Goal: Task Accomplishment & Management: Manage account settings

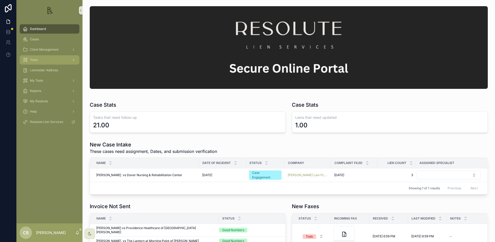
click at [37, 60] on span "Tools" at bounding box center [34, 60] width 8 height 4
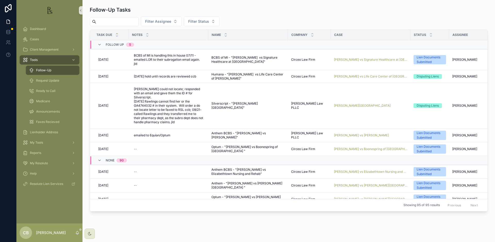
click at [359, 147] on span "[PERSON_NAME] vs Boonespring of [GEOGRAPHIC_DATA]" at bounding box center [370, 149] width 73 height 4
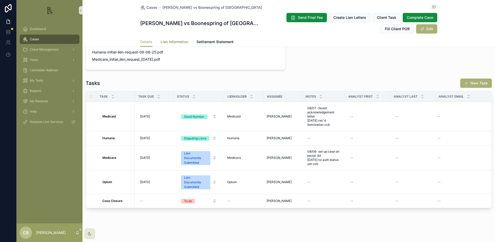
click at [177, 41] on span "Lien Information" at bounding box center [175, 41] width 28 height 5
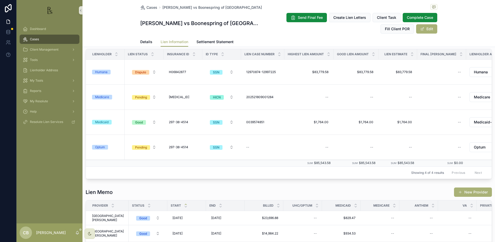
scroll to position [89, 0]
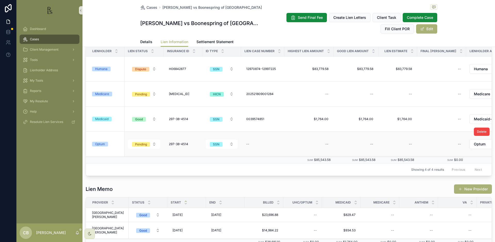
click at [102, 143] on div "Optum" at bounding box center [100, 144] width 10 height 5
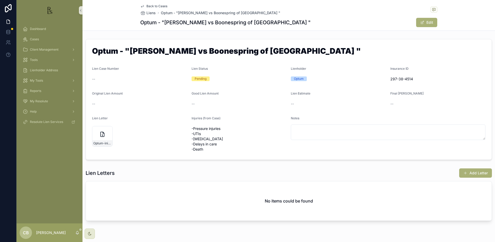
click at [154, 5] on span "Back to Cases" at bounding box center [156, 6] width 21 height 4
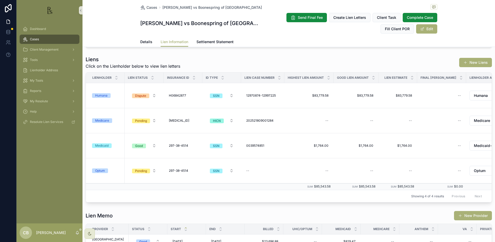
scroll to position [63, 0]
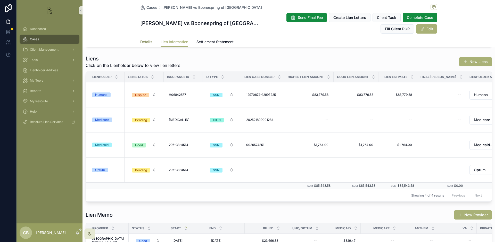
click at [143, 40] on span "Details" at bounding box center [146, 41] width 12 height 5
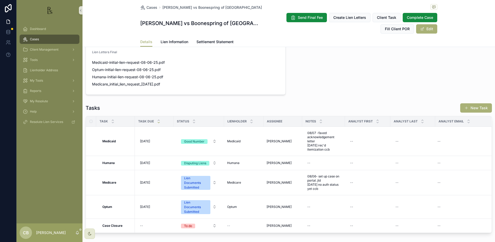
scroll to position [375, 0]
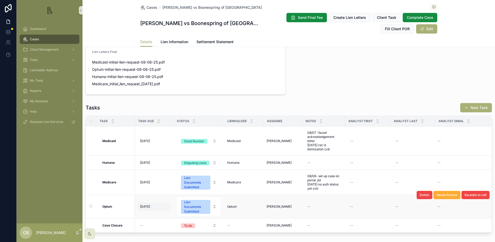
click at [150, 204] on span "[DATE]" at bounding box center [145, 206] width 10 height 4
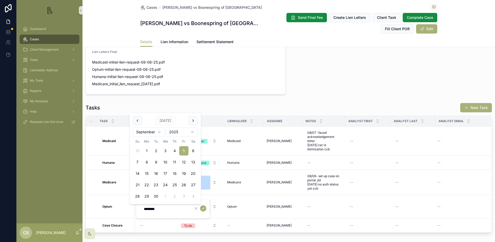
click at [175, 173] on button "18" at bounding box center [174, 173] width 9 height 9
type input "*********"
click at [203, 207] on icon "scrollable content" at bounding box center [203, 208] width 4 height 4
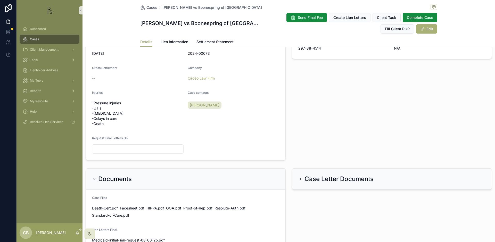
scroll to position [193, 0]
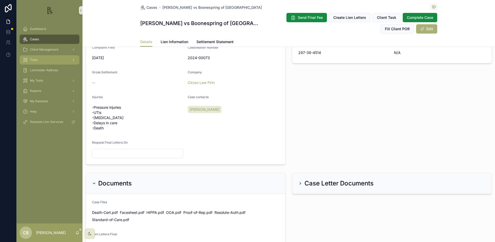
click at [37, 61] on span "Tools" at bounding box center [34, 60] width 8 height 4
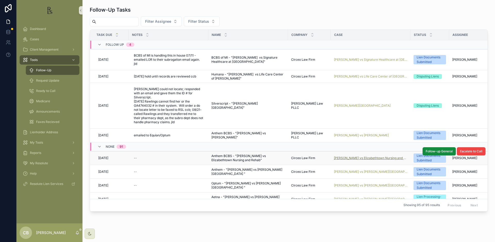
click at [361, 156] on span "[PERSON_NAME] vs Elizabethtown Nursing and Rehab" at bounding box center [370, 158] width 73 height 4
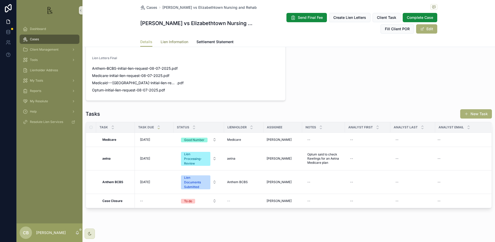
click at [174, 42] on span "Lien Information" at bounding box center [175, 41] width 28 height 5
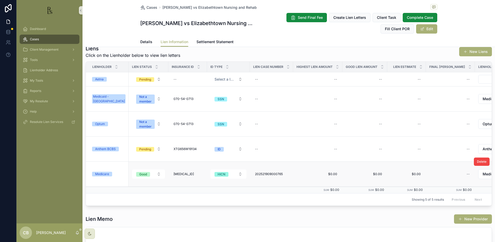
scroll to position [179, 0]
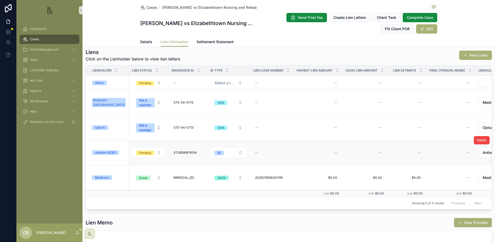
click at [102, 150] on div "Anthem BCBS" at bounding box center [105, 152] width 21 height 5
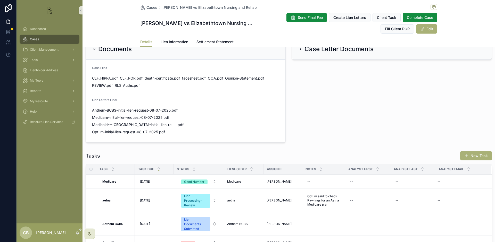
scroll to position [338, 0]
click at [140, 108] on span "Anthem-BCBS-initial-lien-request-08-07-2025" at bounding box center [131, 110] width 79 height 5
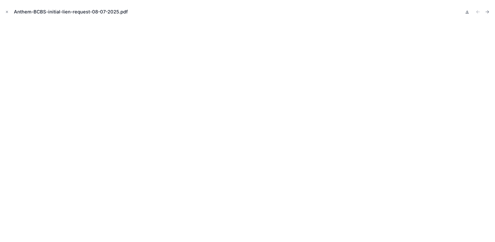
click at [467, 11] on icon at bounding box center [467, 12] width 4 height 4
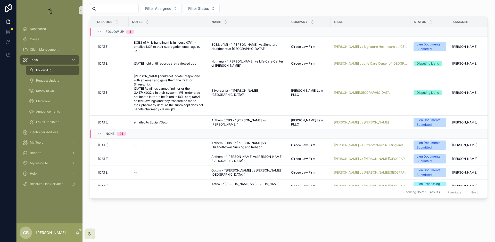
scroll to position [13, 0]
click at [360, 143] on span "[PERSON_NAME] vs Elizabethtown Nursing and Rehab" at bounding box center [370, 145] width 73 height 4
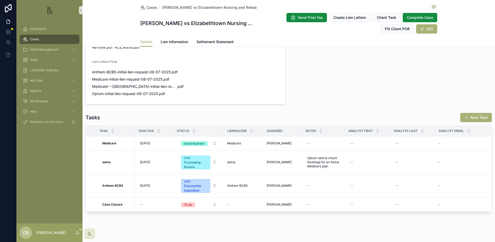
scroll to position [376, 0]
click at [308, 184] on div "--" at bounding box center [308, 186] width 3 height 4
type textarea "**********"
click at [371, 187] on icon "scrollable content" at bounding box center [370, 187] width 4 height 4
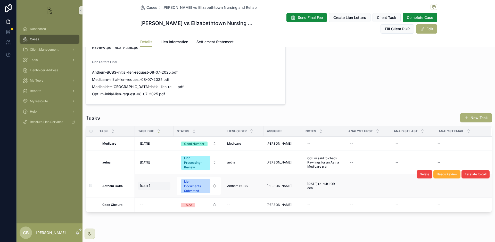
click at [147, 184] on span "[DATE]" at bounding box center [145, 186] width 10 height 4
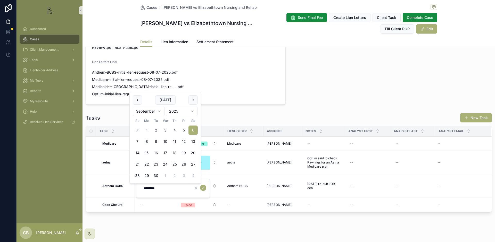
click at [175, 153] on button "18" at bounding box center [174, 152] width 9 height 9
type input "*********"
click at [204, 187] on icon "scrollable content" at bounding box center [203, 187] width 4 height 4
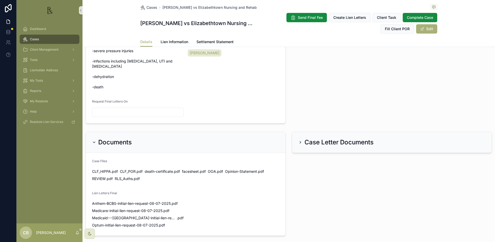
scroll to position [240, 0]
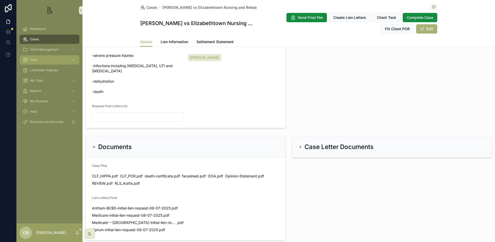
click at [37, 61] on span "Tools" at bounding box center [34, 60] width 8 height 4
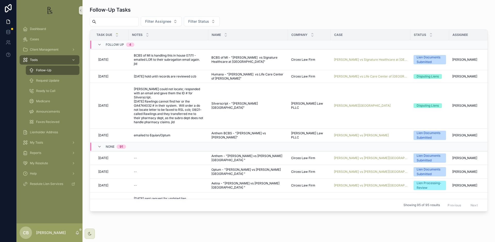
click at [55, 81] on span "Request Update" at bounding box center [47, 80] width 23 height 4
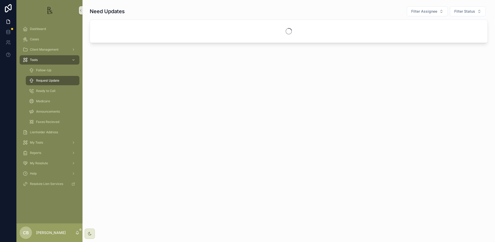
click at [55, 81] on span "Request Update" at bounding box center [47, 80] width 23 height 4
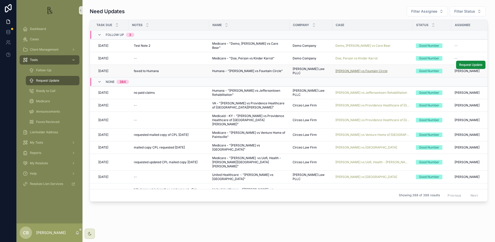
click at [363, 70] on span "[PERSON_NAME] vs Fountain Circle" at bounding box center [361, 71] width 52 height 4
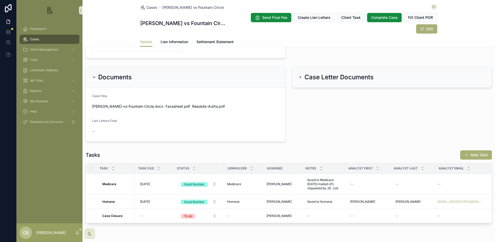
scroll to position [309, 0]
click at [175, 39] on span "Lien Information" at bounding box center [175, 41] width 28 height 5
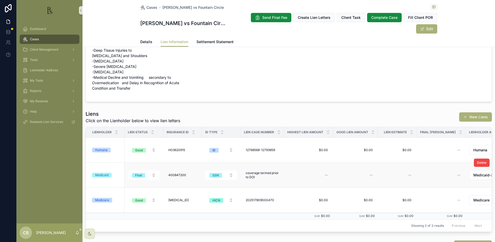
scroll to position [25, 0]
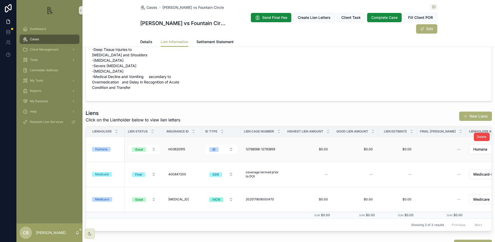
click at [104, 147] on div "Humana" at bounding box center [101, 149] width 12 height 5
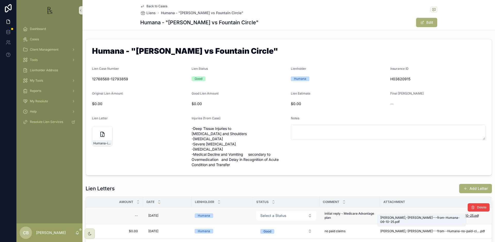
click at [424, 213] on span "[PERSON_NAME],-[PERSON_NAME]---from-Humana-06-10-25" at bounding box center [426, 215] width 93 height 4
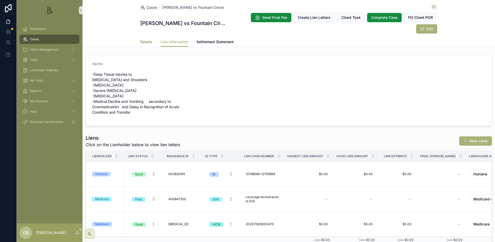
click at [144, 39] on span "Details" at bounding box center [146, 41] width 12 height 5
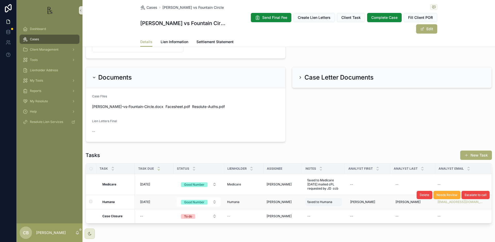
click at [331, 200] on span "faxed to Humana" at bounding box center [319, 202] width 25 height 4
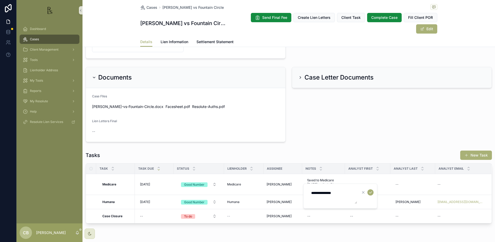
click at [344, 193] on textarea "**********" at bounding box center [332, 195] width 49 height 15
type textarea "**********"
click at [370, 192] on icon "scrollable content" at bounding box center [370, 192] width 4 height 4
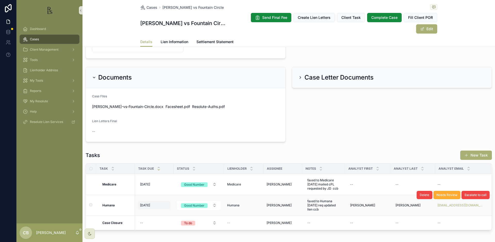
click at [148, 203] on span "[DATE]" at bounding box center [145, 205] width 10 height 4
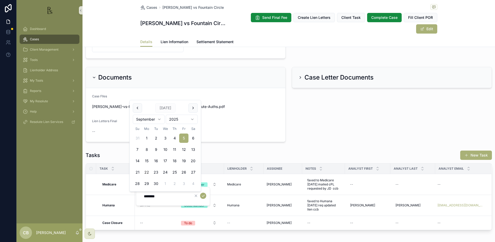
click at [146, 171] on button "22" at bounding box center [146, 171] width 9 height 9
type input "*********"
click at [204, 195] on icon "scrollable content" at bounding box center [203, 195] width 4 height 4
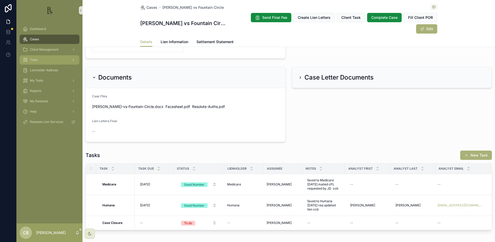
click at [36, 60] on span "Tools" at bounding box center [34, 60] width 8 height 4
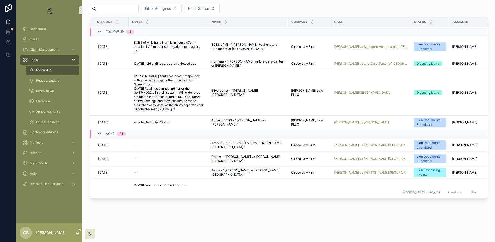
scroll to position [13, 0]
click at [49, 80] on span "Request Update" at bounding box center [47, 80] width 23 height 4
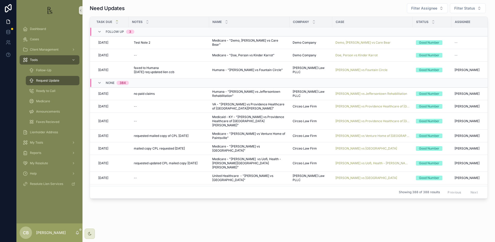
scroll to position [3, 0]
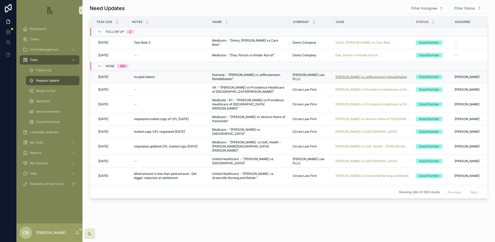
click at [377, 76] on span "[PERSON_NAME] vs Jeffersontown Rehabilitation" at bounding box center [371, 77] width 72 height 4
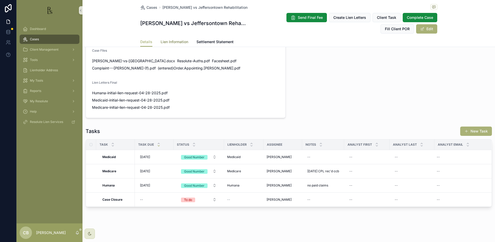
click at [174, 41] on span "Lien Information" at bounding box center [175, 41] width 28 height 5
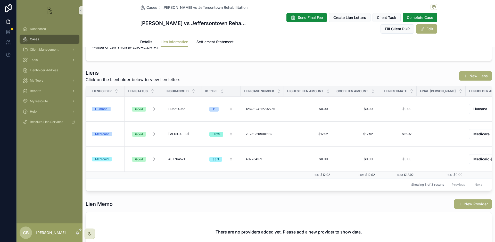
scroll to position [49, 0]
click at [102, 111] on div "Humana" at bounding box center [101, 108] width 12 height 5
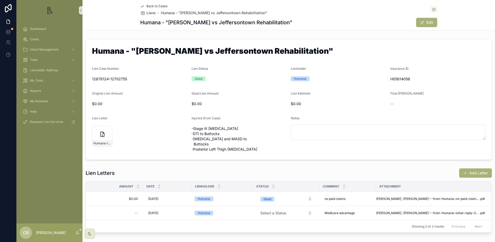
click at [421, 201] on span "[PERSON_NAME],-[PERSON_NAME]---from-Humana-no-paid-claims-not-final-05-07-25" at bounding box center [427, 198] width 103 height 4
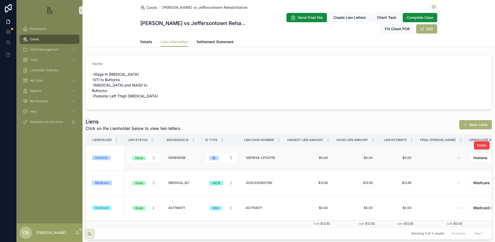
click at [103, 160] on div "Humana" at bounding box center [101, 157] width 12 height 5
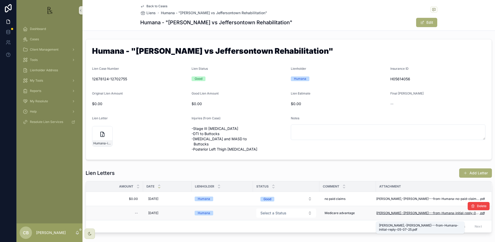
click at [411, 215] on span "[PERSON_NAME],-[PERSON_NAME]---from-Humana-initial-reply-05-07-25" at bounding box center [427, 213] width 103 height 4
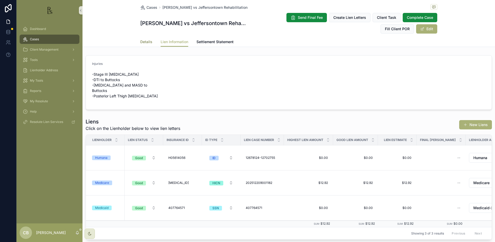
click at [143, 41] on span "Details" at bounding box center [146, 41] width 12 height 5
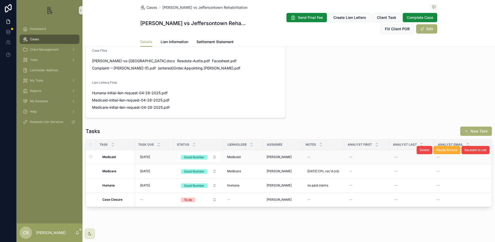
scroll to position [345, 0]
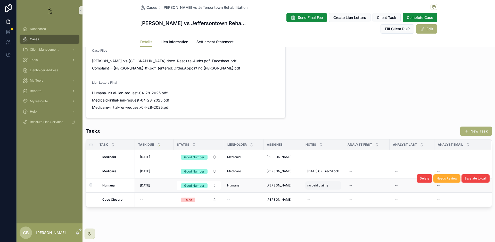
click at [327, 185] on span "no paid claims" at bounding box center [317, 185] width 21 height 4
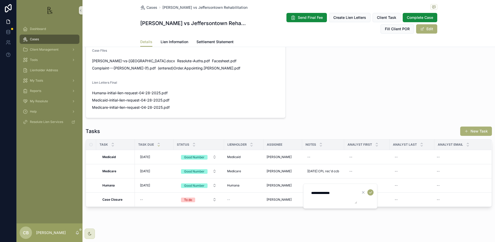
click at [340, 193] on textarea "**********" at bounding box center [332, 195] width 49 height 15
type textarea "**********"
click at [371, 192] on icon "scrollable content" at bounding box center [370, 192] width 4 height 4
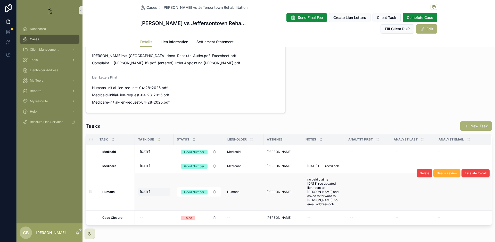
click at [145, 194] on span "[DATE]" at bounding box center [145, 192] width 10 height 4
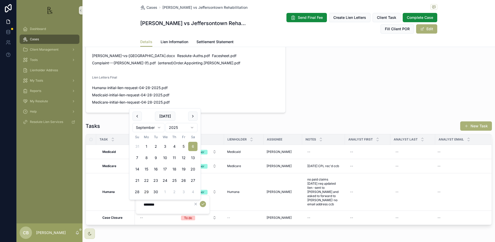
scroll to position [0, 0]
click at [147, 168] on button "15" at bounding box center [146, 168] width 9 height 9
type input "*********"
click at [202, 203] on icon "scrollable content" at bounding box center [203, 204] width 4 height 4
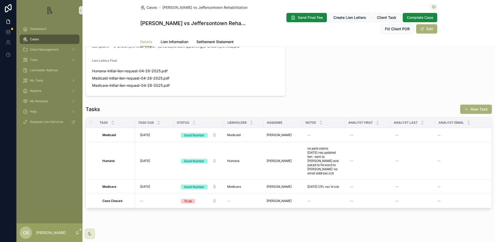
scroll to position [363, 0]
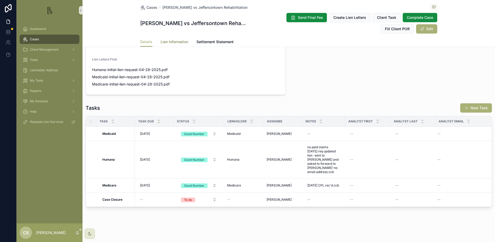
click at [175, 42] on span "Lien Information" at bounding box center [175, 41] width 28 height 5
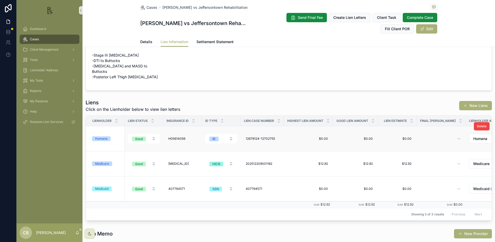
scroll to position [21, 0]
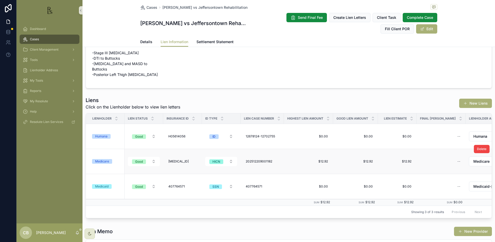
click at [105, 163] on div "Medicare" at bounding box center [102, 161] width 14 height 5
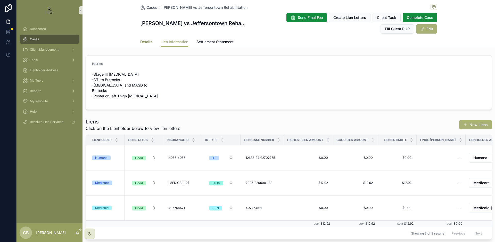
click at [144, 41] on span "Details" at bounding box center [146, 41] width 12 height 5
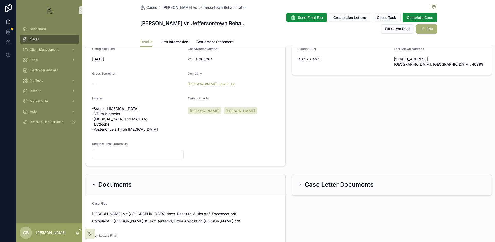
scroll to position [188, 0]
click at [169, 40] on span "Lien Information" at bounding box center [175, 41] width 28 height 5
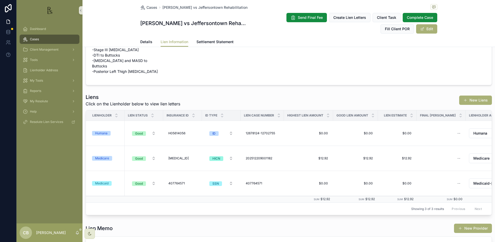
scroll to position [27, 0]
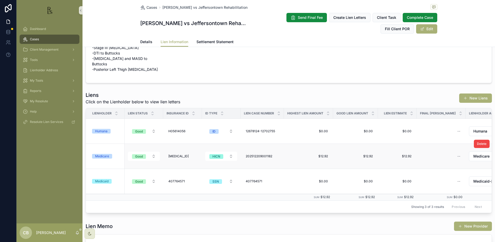
click at [102, 158] on div "Medicare" at bounding box center [102, 156] width 14 height 5
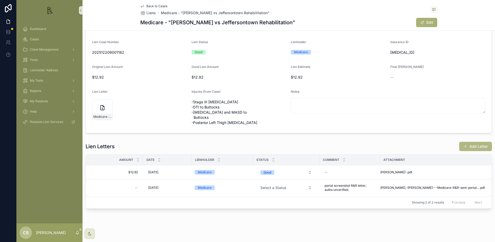
click at [472, 151] on button "Add Letter" at bounding box center [475, 146] width 33 height 9
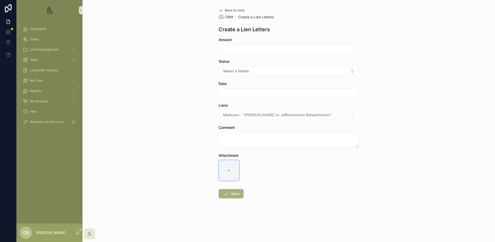
click at [228, 169] on icon "scrollable content" at bounding box center [229, 170] width 4 height 4
type input "**********"
click at [240, 46] on input "scrollable content" at bounding box center [289, 48] width 140 height 7
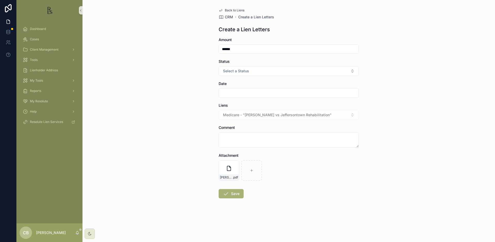
type input "******"
click at [249, 71] on button "Select a Status" at bounding box center [289, 71] width 140 height 10
click at [240, 97] on div "Good" at bounding box center [289, 99] width 138 height 8
click at [239, 93] on input "scrollable content" at bounding box center [289, 92] width 140 height 7
click at [307, 134] on button "5" at bounding box center [307, 135] width 9 height 9
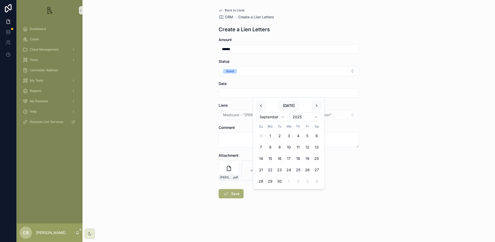
type input "********"
click at [226, 134] on textarea "scrollable content" at bounding box center [289, 139] width 140 height 15
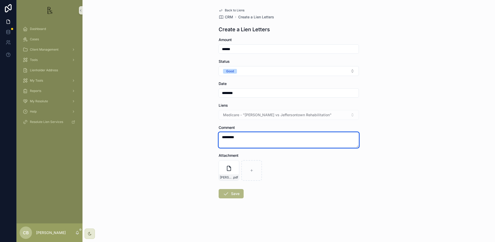
type textarea "*********"
click at [235, 193] on button "Save" at bounding box center [231, 193] width 25 height 9
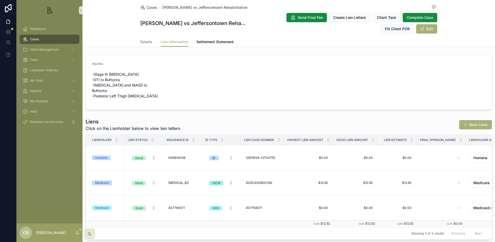
click at [145, 41] on span "Details" at bounding box center [146, 41] width 12 height 5
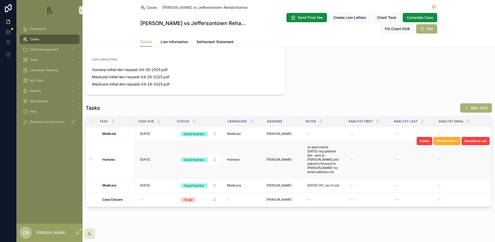
scroll to position [368, 0]
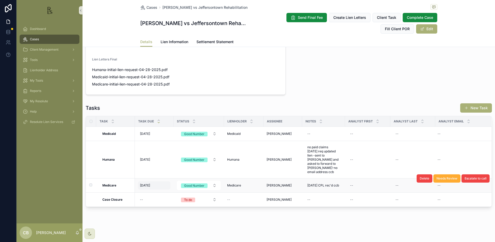
click at [150, 185] on span "[DATE]" at bounding box center [145, 185] width 10 height 4
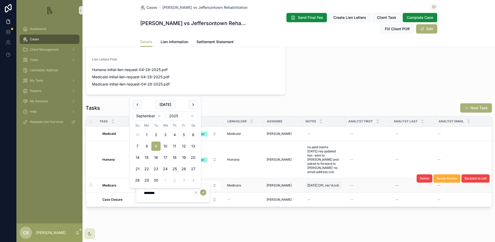
click at [335, 183] on div "[DATE] CPL rec'd ccb [DATE] CPL rec'd ccb" at bounding box center [323, 185] width 37 height 8
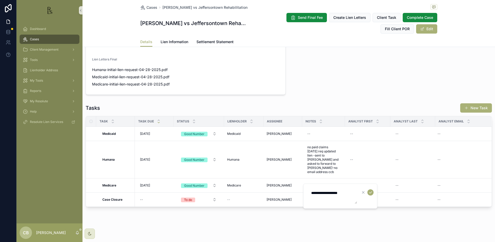
click at [352, 191] on textarea "**********" at bounding box center [332, 195] width 49 height 15
type textarea "**********"
click at [370, 192] on icon "scrollable content" at bounding box center [370, 192] width 4 height 4
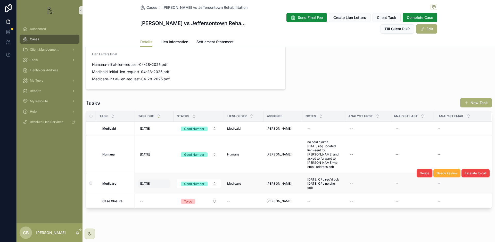
click at [147, 185] on span "[DATE]" at bounding box center [145, 183] width 10 height 4
click at [146, 185] on span "[DATE]" at bounding box center [145, 183] width 10 height 4
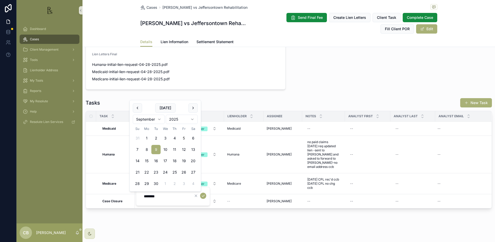
click at [158, 118] on html "Dashboard Cases Client Management Tools Lienholder Address My Tools Reports My …" at bounding box center [247, 121] width 495 height 242
click at [183, 136] on button "5" at bounding box center [183, 137] width 9 height 9
type input "*********"
click at [204, 195] on icon "scrollable content" at bounding box center [203, 195] width 4 height 4
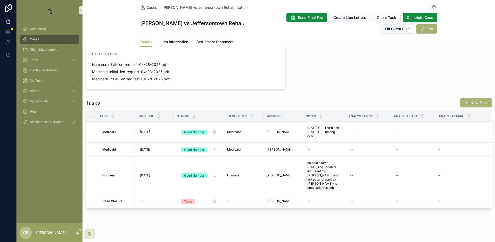
scroll to position [0, 0]
click at [33, 60] on span "Tools" at bounding box center [34, 60] width 8 height 4
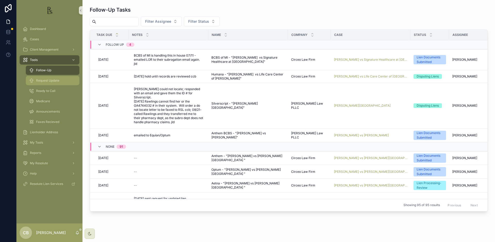
click at [48, 81] on span "Request Update" at bounding box center [47, 80] width 23 height 4
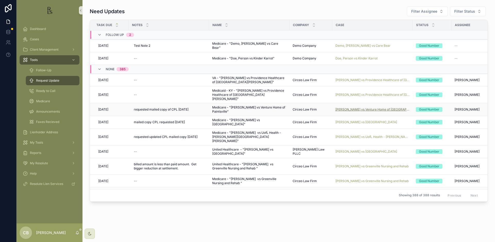
click at [364, 107] on span "[PERSON_NAME] vs Venture Home of [GEOGRAPHIC_DATA]" at bounding box center [372, 109] width 74 height 4
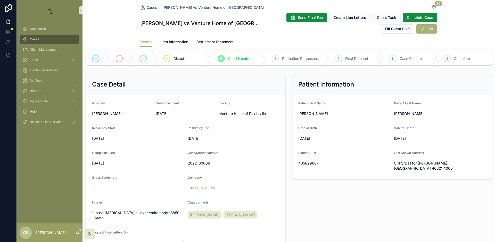
scroll to position [85, 0]
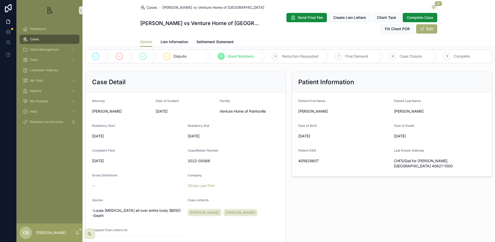
click at [173, 41] on span "Lien Information" at bounding box center [175, 41] width 28 height 5
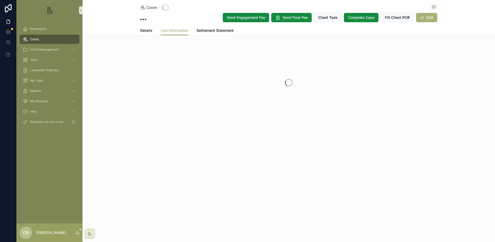
click at [173, 41] on div "Cases Send Engagement Fee Send Final Fee Client Task Complete Case Fill Client …" at bounding box center [289, 78] width 413 height 156
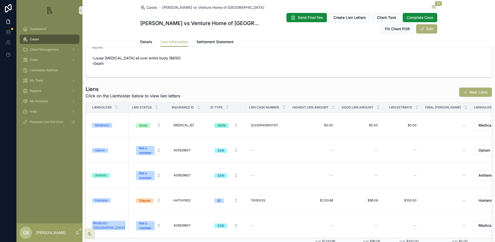
scroll to position [17, 0]
click at [143, 39] on span "Details" at bounding box center [146, 41] width 12 height 5
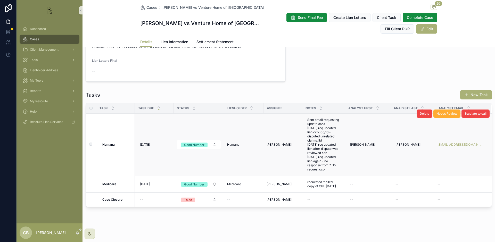
scroll to position [368, 0]
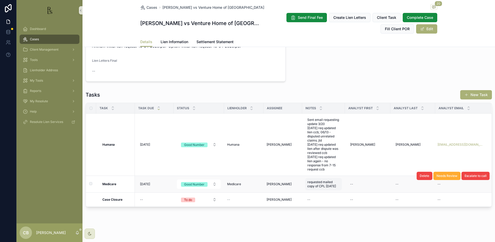
click at [329, 186] on span "requested mailed copy of CPL [DATE]" at bounding box center [323, 184] width 32 height 8
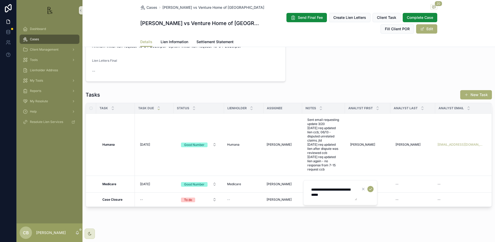
click at [342, 194] on textarea "**********" at bounding box center [332, 192] width 49 height 15
type textarea "**********"
click at [370, 189] on icon "scrollable content" at bounding box center [370, 189] width 4 height 4
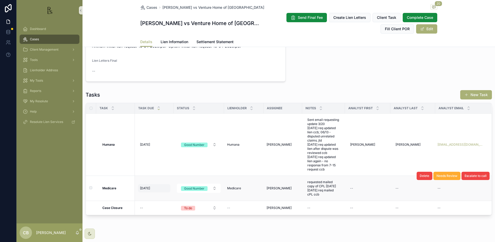
click at [147, 187] on span "[DATE]" at bounding box center [145, 188] width 10 height 4
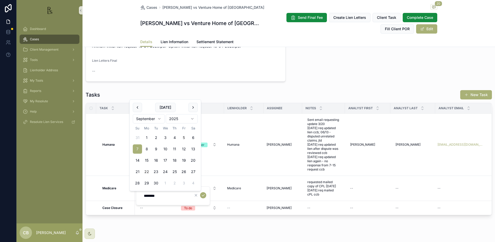
click at [147, 170] on button "22" at bounding box center [146, 171] width 9 height 9
type input "*********"
click at [203, 194] on icon "scrollable content" at bounding box center [203, 195] width 4 height 4
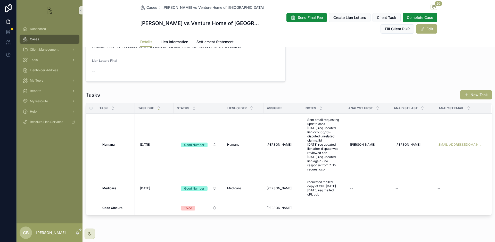
drag, startPoint x: 54, startPoint y: 193, endPoint x: 51, endPoint y: 192, distance: 3.4
click at [54, 193] on div "Dashboard Cases Client Management Tools Lienholder Address My Tools Reports My …" at bounding box center [50, 122] width 66 height 202
click at [36, 60] on span "Tools" at bounding box center [34, 60] width 8 height 4
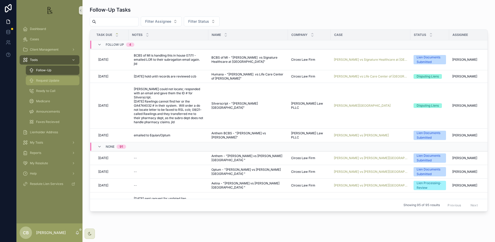
click at [50, 80] on span "Request Update" at bounding box center [47, 80] width 23 height 4
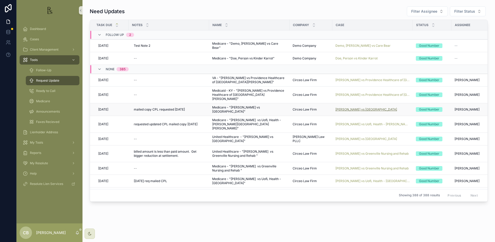
click at [364, 107] on span "[PERSON_NAME] vs [GEOGRAPHIC_DATA]" at bounding box center [366, 109] width 62 height 4
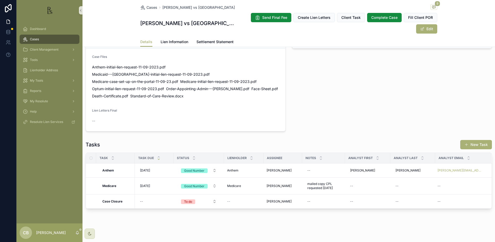
scroll to position [338, 0]
click at [330, 186] on span "mailed copy CPL requested [DATE]" at bounding box center [323, 186] width 32 height 8
click at [345, 193] on textarea "**********" at bounding box center [332, 192] width 49 height 15
type textarea "**********"
click at [370, 188] on icon "scrollable content" at bounding box center [370, 189] width 4 height 4
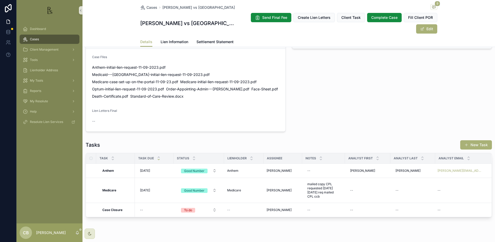
click at [149, 188] on span "[DATE]" at bounding box center [145, 190] width 10 height 4
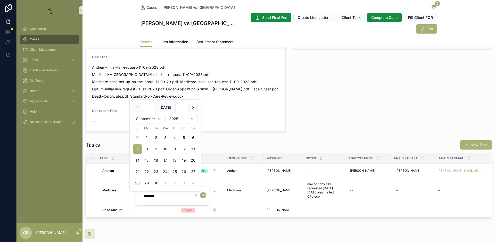
click at [175, 160] on button "18" at bounding box center [174, 159] width 9 height 9
type input "*********"
click at [204, 194] on icon "scrollable content" at bounding box center [203, 195] width 4 height 4
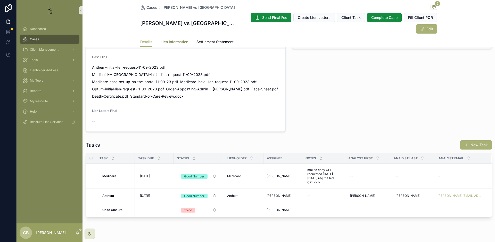
click at [174, 40] on span "Lien Information" at bounding box center [175, 41] width 28 height 5
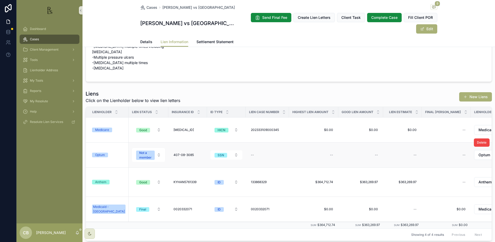
scroll to position [36, 0]
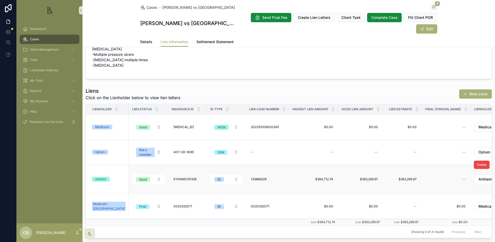
click at [104, 178] on div "Anthem" at bounding box center [100, 179] width 11 height 5
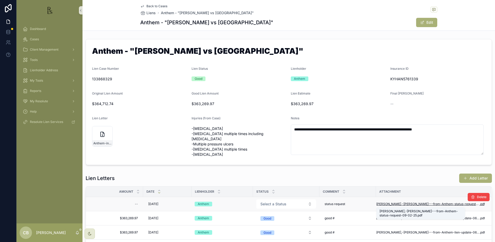
click at [430, 203] on span "[PERSON_NAME],-[PERSON_NAME]---from-Anthem-status-request-09-02-25" at bounding box center [427, 204] width 103 height 4
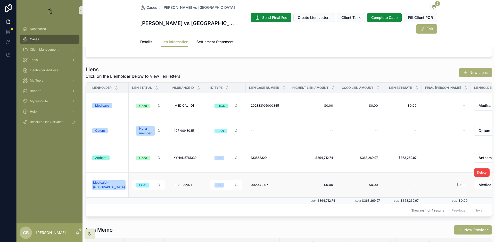
scroll to position [58, 0]
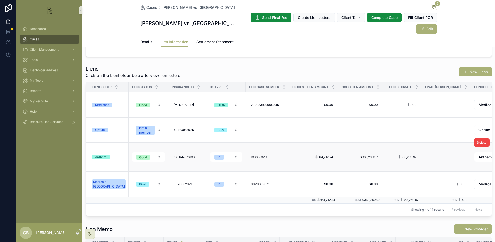
click at [101, 158] on div "Anthem" at bounding box center [100, 156] width 11 height 5
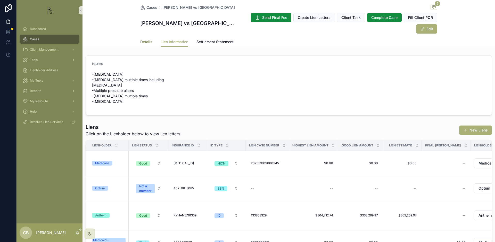
click at [145, 42] on span "Details" at bounding box center [146, 41] width 12 height 5
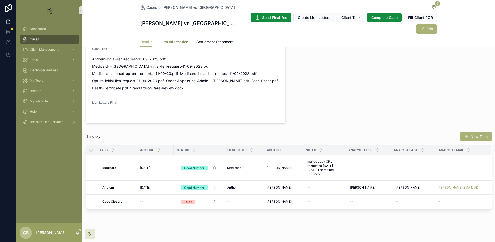
scroll to position [0, 0]
click at [176, 41] on span "Lien Information" at bounding box center [175, 41] width 28 height 5
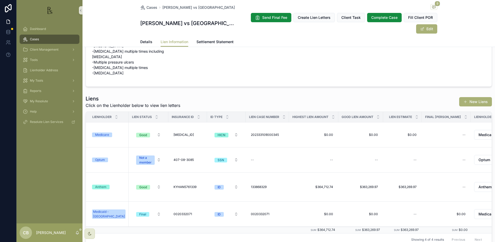
scroll to position [44, 0]
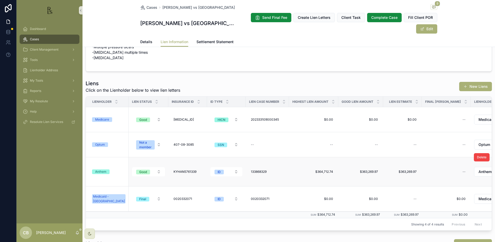
click at [102, 172] on div "Anthem" at bounding box center [100, 171] width 11 height 5
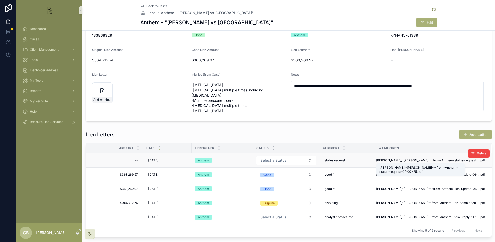
click at [420, 159] on span "[PERSON_NAME],-[PERSON_NAME]---from-Anthem-status-request-09-02-25" at bounding box center [427, 160] width 103 height 4
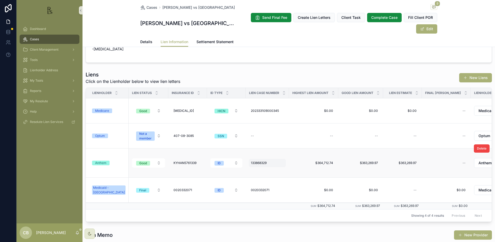
scroll to position [53, 0]
click at [144, 41] on span "Details" at bounding box center [146, 41] width 12 height 5
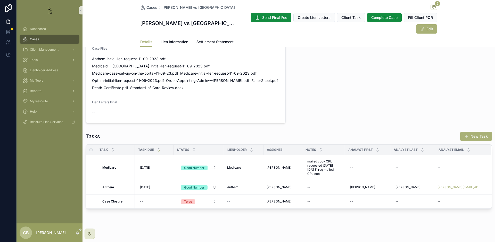
scroll to position [347, 0]
click at [172, 42] on span "Lien Information" at bounding box center [175, 41] width 28 height 5
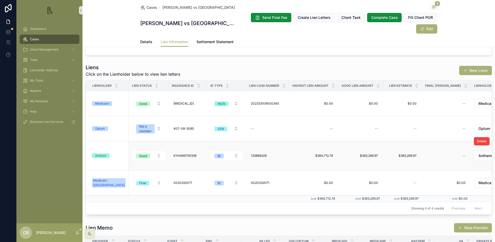
scroll to position [60, 0]
click at [102, 155] on div "Anthem" at bounding box center [100, 155] width 11 height 5
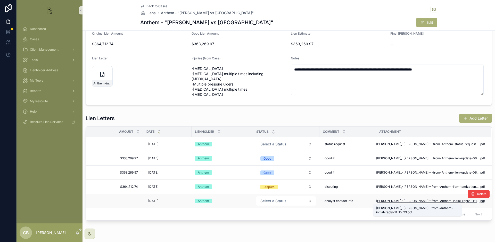
click at [415, 199] on span "[PERSON_NAME],-[PERSON_NAME]--from-Anthem-initial-reply-11-15-23" at bounding box center [427, 201] width 103 height 4
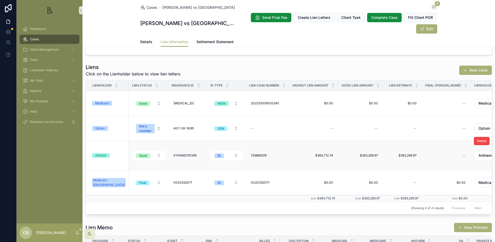
click at [101, 155] on div "Anthem" at bounding box center [100, 155] width 11 height 5
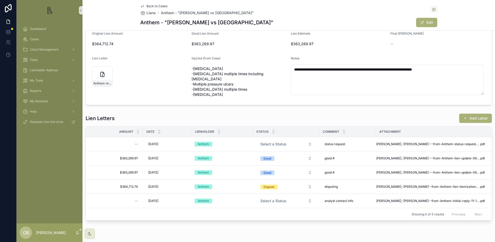
click at [101, 155] on div "$363,269.97 $363,269.97" at bounding box center [116, 158] width 48 height 8
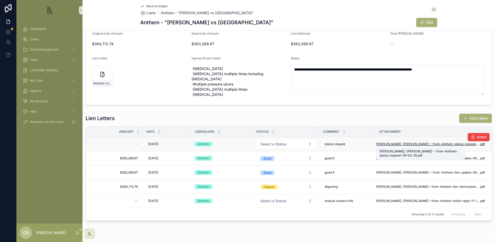
click at [423, 143] on span "[PERSON_NAME],-[PERSON_NAME]---from-Anthem-status-request-09-02-25" at bounding box center [427, 144] width 103 height 4
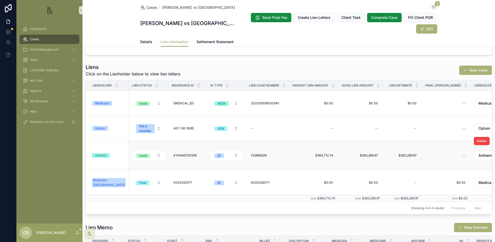
click at [100, 155] on div "Anthem" at bounding box center [100, 155] width 11 height 5
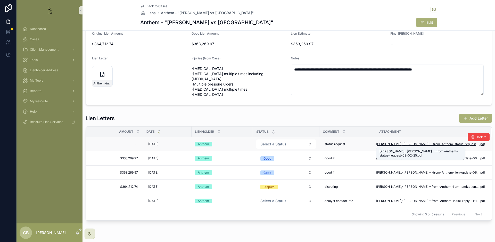
click at [422, 142] on span "[PERSON_NAME],-[PERSON_NAME]---from-Anthem-status-request-09-02-25" at bounding box center [427, 144] width 103 height 4
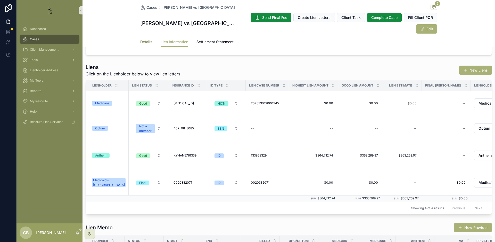
click at [143, 42] on span "Details" at bounding box center [146, 41] width 12 height 5
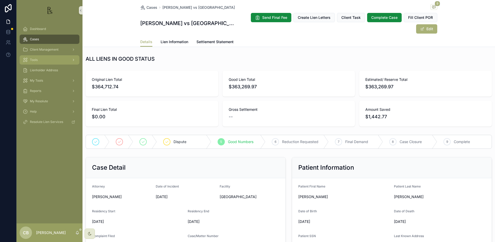
click at [37, 60] on span "Tools" at bounding box center [34, 60] width 8 height 4
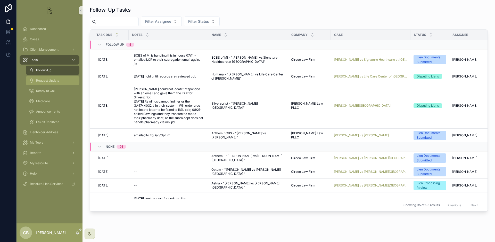
click at [53, 81] on span "Request Update" at bounding box center [47, 80] width 23 height 4
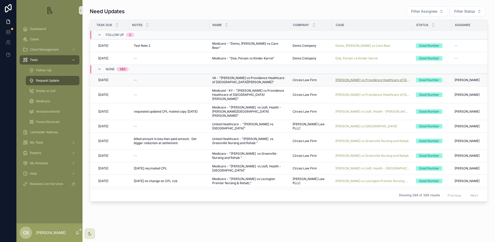
click at [377, 79] on span "[PERSON_NAME] vs Providence Healthcare of [GEOGRAPHIC_DATA][PERSON_NAME]" at bounding box center [372, 80] width 74 height 4
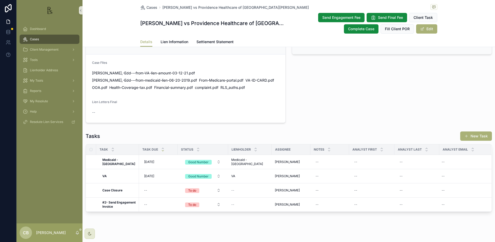
scroll to position [456, 0]
click at [171, 40] on span "Lien Information" at bounding box center [175, 41] width 28 height 5
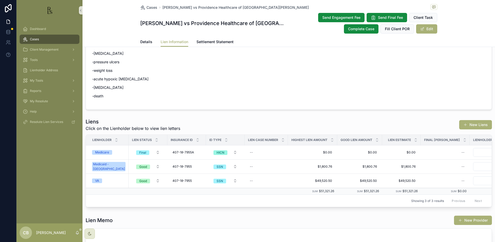
scroll to position [98, 0]
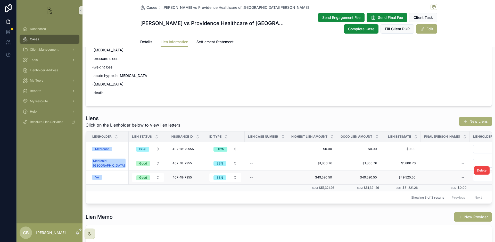
click at [96, 176] on div "VA" at bounding box center [97, 177] width 4 height 5
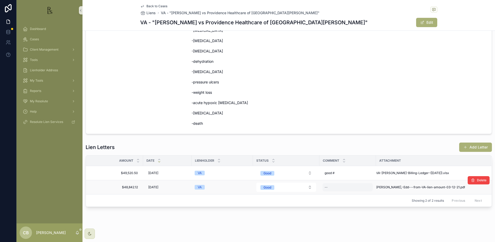
scroll to position [144, 0]
click at [406, 186] on span "[PERSON_NAME],-Edd---from-VA-lien-amount-03-12-21" at bounding box center [418, 187] width 84 height 4
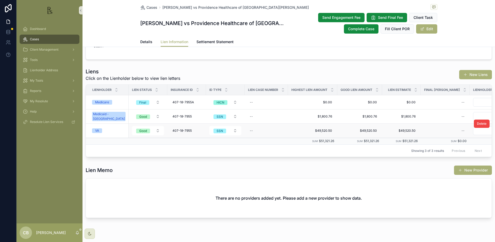
click at [100, 129] on span "VA" at bounding box center [97, 130] width 10 height 5
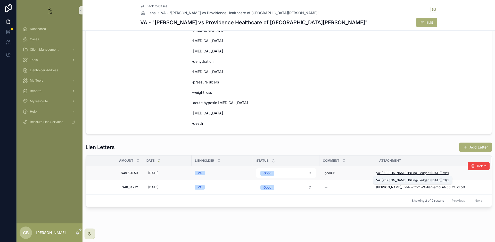
click at [404, 171] on span "VA-[PERSON_NAME]-Billing-Ledger-([DATE])" at bounding box center [409, 173] width 66 height 4
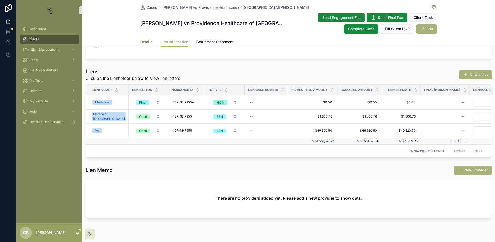
click at [144, 41] on span "Details" at bounding box center [146, 41] width 12 height 5
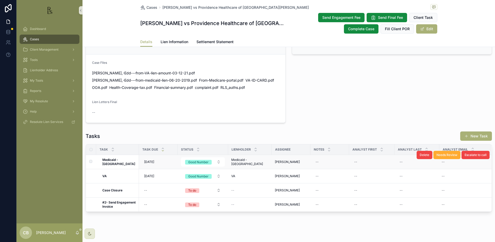
scroll to position [456, 0]
click at [174, 42] on span "Lien Information" at bounding box center [175, 41] width 28 height 5
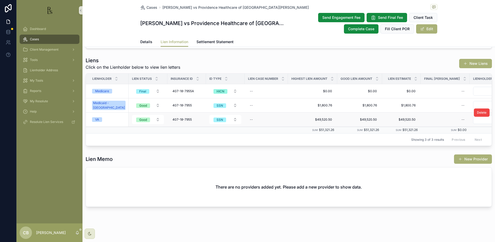
click at [99, 117] on span "VA" at bounding box center [97, 119] width 10 height 5
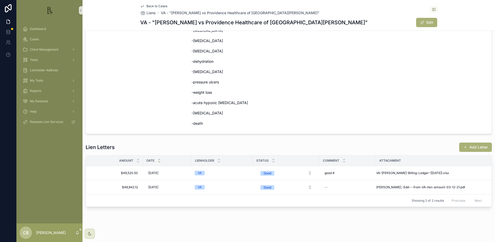
scroll to position [144, 0]
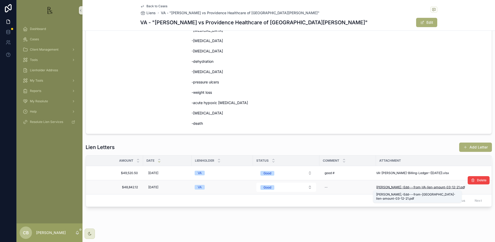
click at [413, 187] on span "[PERSON_NAME],-Edd---from-VA-lien-amount-03-12-21" at bounding box center [418, 187] width 84 height 4
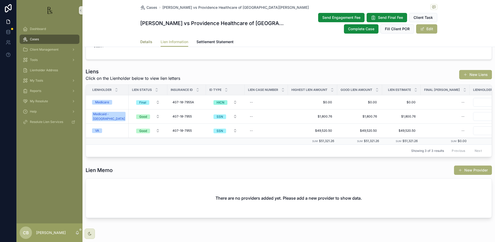
click at [142, 41] on span "Details" at bounding box center [146, 41] width 12 height 5
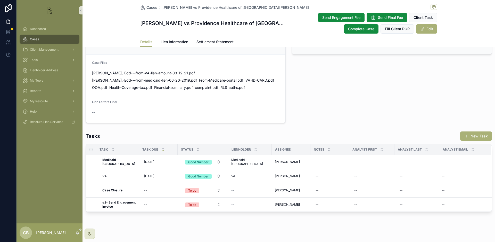
scroll to position [456, 0]
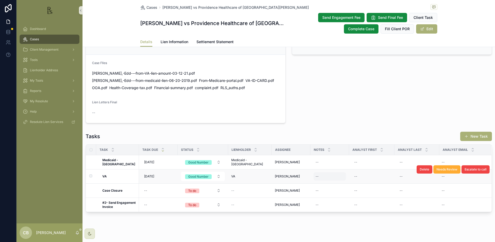
click at [316, 174] on div "--" at bounding box center [317, 176] width 3 height 4
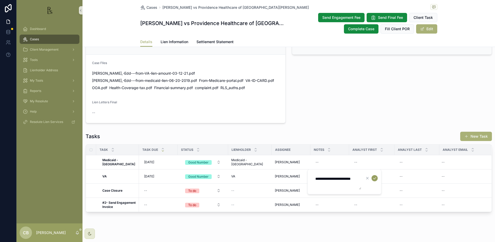
type textarea "**********"
click at [374, 178] on icon "scrollable content" at bounding box center [375, 178] width 4 height 4
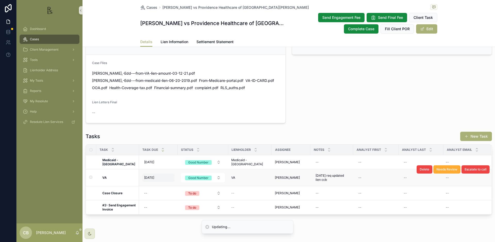
click at [150, 175] on span "[DATE]" at bounding box center [149, 177] width 10 height 4
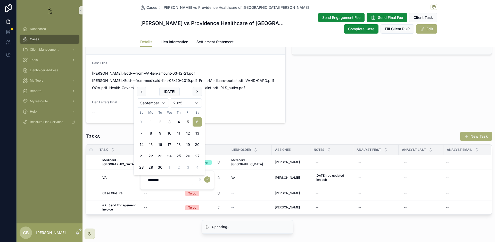
click at [149, 143] on button "15" at bounding box center [150, 144] width 9 height 9
type input "*********"
click at [206, 179] on icon "scrollable content" at bounding box center [207, 179] width 4 height 4
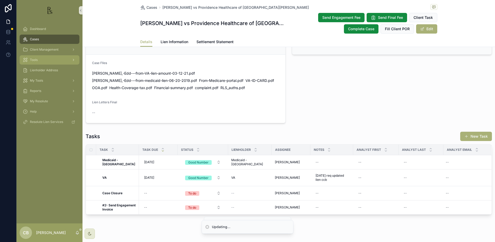
click at [36, 60] on span "Tools" at bounding box center [34, 60] width 8 height 4
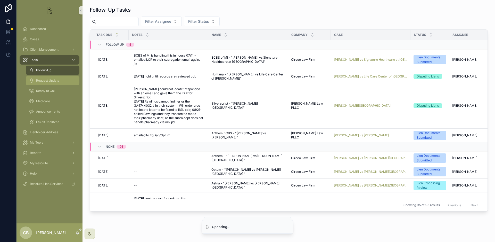
click at [48, 81] on span "Request Update" at bounding box center [47, 80] width 23 height 4
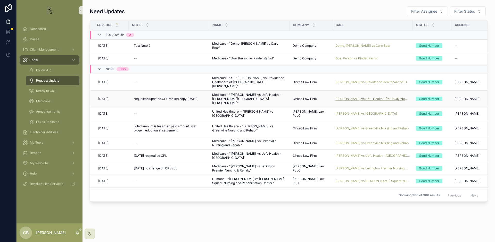
click at [380, 97] on span "[PERSON_NAME] vs UofL Health - [PERSON_NAME][GEOGRAPHIC_DATA][PERSON_NAME]" at bounding box center [372, 99] width 74 height 4
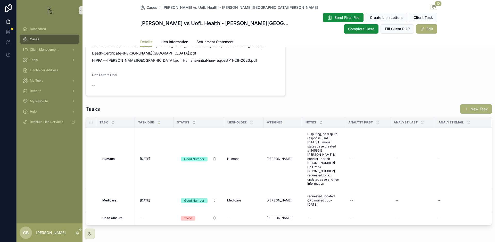
scroll to position [371, 0]
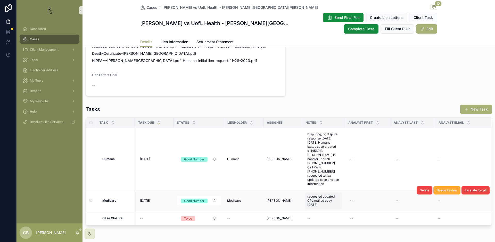
click at [322, 194] on span "requested updated CPL mailed copy [DATE]" at bounding box center [323, 200] width 32 height 12
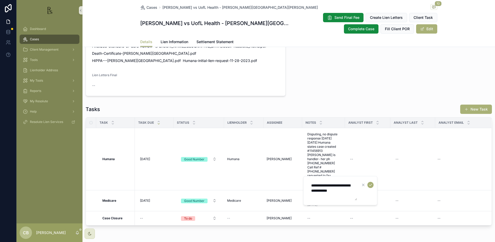
click at [355, 191] on textarea "**********" at bounding box center [332, 190] width 49 height 20
drag, startPoint x: 349, startPoint y: 195, endPoint x: 345, endPoint y: 197, distance: 4.5
click at [345, 197] on textarea "**********" at bounding box center [332, 195] width 49 height 30
type textarea "**********"
click at [372, 183] on icon "scrollable content" at bounding box center [370, 185] width 4 height 4
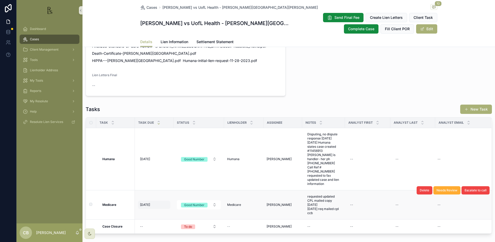
click at [145, 202] on span "[DATE]" at bounding box center [145, 204] width 10 height 4
click at [146, 202] on span "[DATE]" at bounding box center [145, 204] width 10 height 4
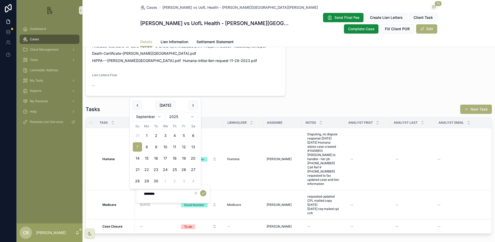
click at [146, 169] on button "22" at bounding box center [146, 169] width 9 height 9
type input "*********"
click at [203, 192] on icon "scrollable content" at bounding box center [203, 193] width 4 height 4
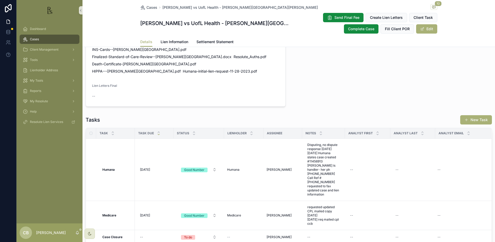
scroll to position [358, 0]
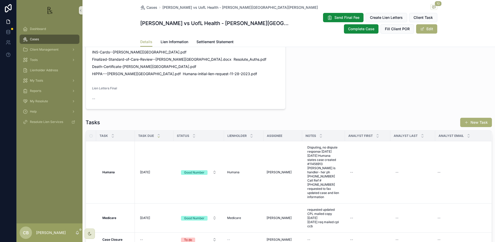
click at [34, 59] on span "Tools" at bounding box center [34, 60] width 8 height 4
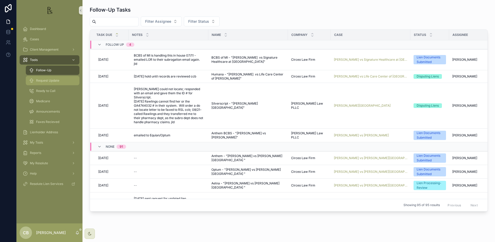
scroll to position [0, 0]
click at [55, 80] on span "Request Update" at bounding box center [47, 80] width 23 height 4
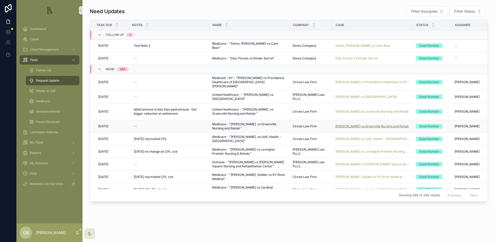
click at [371, 124] on span "[PERSON_NAME] vs Greenville Nursing and Rehab" at bounding box center [371, 126] width 73 height 4
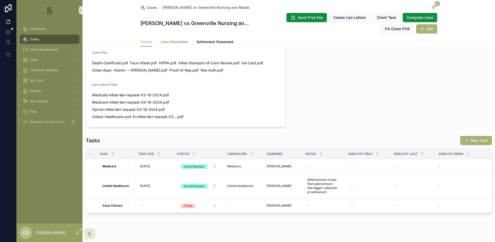
click at [176, 42] on span "Lien Information" at bounding box center [175, 41] width 28 height 5
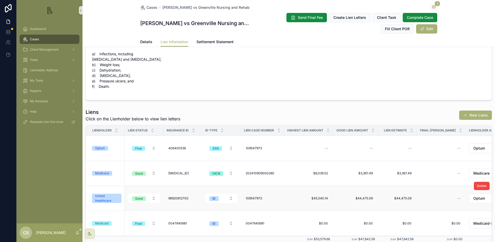
scroll to position [0, 3]
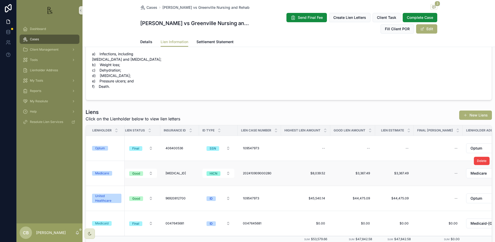
click at [105, 173] on div "Medicare" at bounding box center [102, 173] width 14 height 5
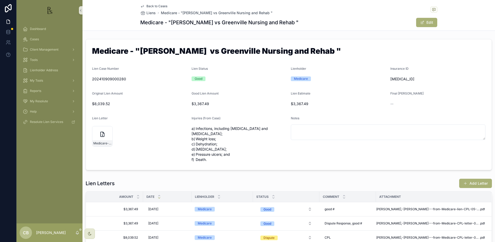
scroll to position [5, 0]
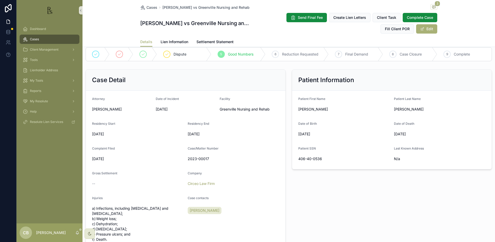
scroll to position [95, 0]
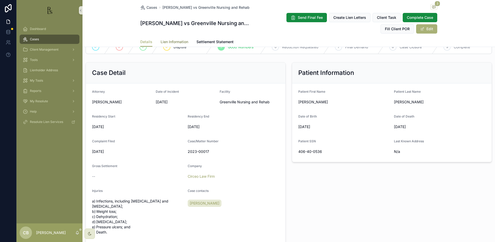
click at [176, 40] on span "Lien Information" at bounding box center [175, 41] width 28 height 5
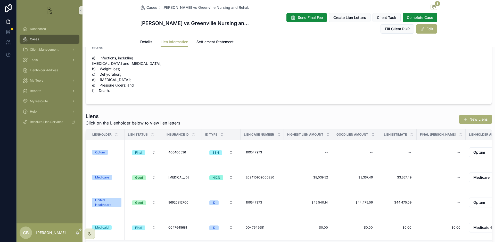
scroll to position [19, 0]
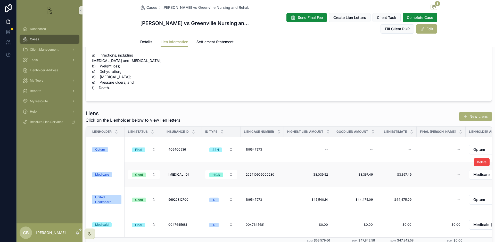
click at [102, 174] on div "Medicare" at bounding box center [102, 174] width 14 height 5
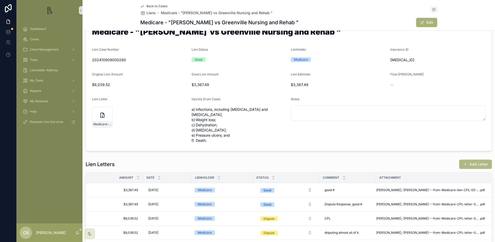
click at [473, 163] on button "Add Letter" at bounding box center [475, 163] width 33 height 9
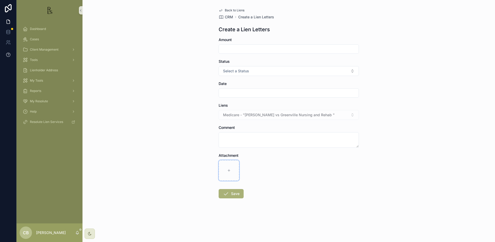
click at [229, 170] on icon "scrollable content" at bounding box center [229, 170] width 4 height 4
type input "**********"
click at [235, 49] on input "scrollable content" at bounding box center [289, 48] width 140 height 7
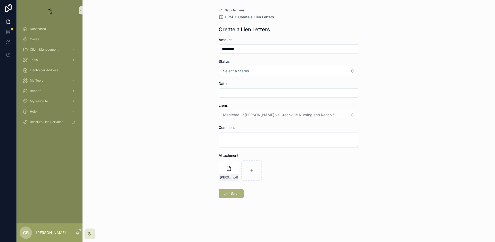
type input "*********"
click at [251, 70] on button "Select a Status" at bounding box center [289, 71] width 140 height 10
click at [237, 98] on div "Good" at bounding box center [289, 99] width 138 height 8
click at [237, 94] on input "scrollable content" at bounding box center [289, 92] width 140 height 7
click at [306, 134] on button "5" at bounding box center [307, 135] width 9 height 9
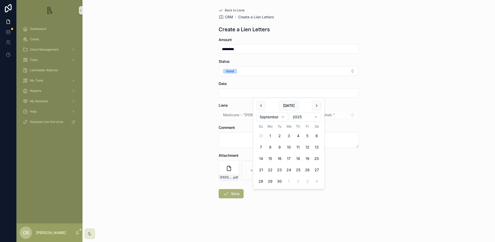
type input "********"
click at [234, 191] on button "Save" at bounding box center [231, 193] width 25 height 9
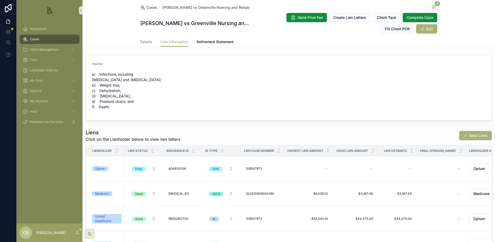
click at [141, 42] on span "Details" at bounding box center [146, 41] width 12 height 5
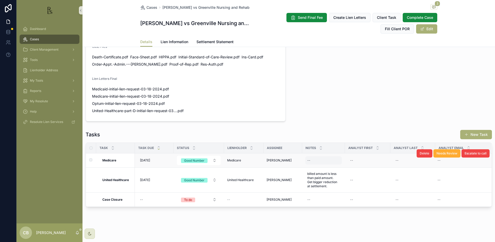
click at [313, 159] on div "--" at bounding box center [323, 160] width 37 height 8
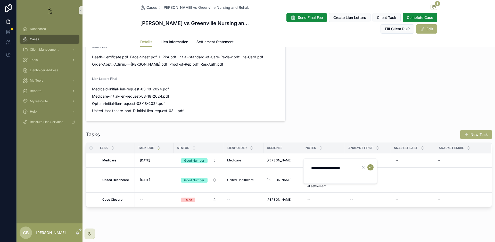
type textarea "**********"
click at [372, 166] on icon "scrollable content" at bounding box center [370, 167] width 4 height 4
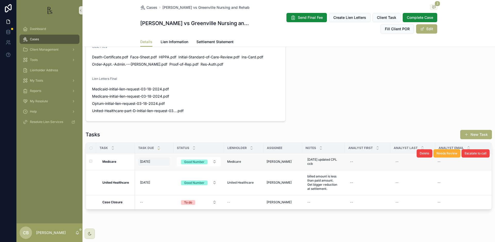
click at [149, 160] on span "[DATE]" at bounding box center [145, 161] width 10 height 4
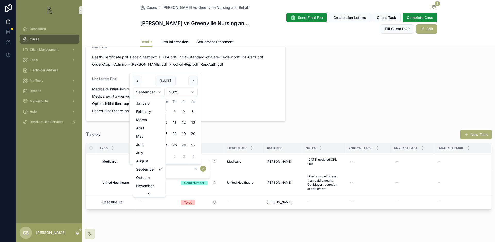
click at [159, 91] on html "Dashboard Cases Client Management Tools Lienholder Address My Tools Reports My …" at bounding box center [247, 121] width 495 height 242
click at [183, 110] on button "5" at bounding box center [183, 110] width 9 height 9
type input "*********"
click at [203, 168] on icon "scrollable content" at bounding box center [203, 168] width 4 height 4
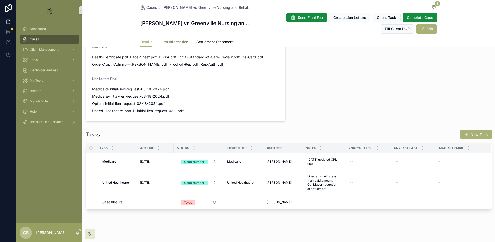
click at [175, 40] on span "Lien Information" at bounding box center [175, 41] width 28 height 5
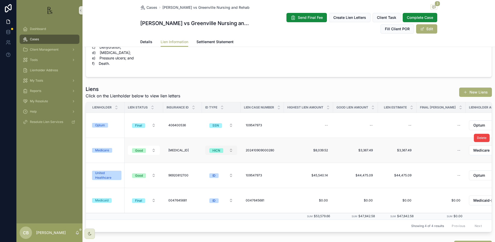
scroll to position [44, 0]
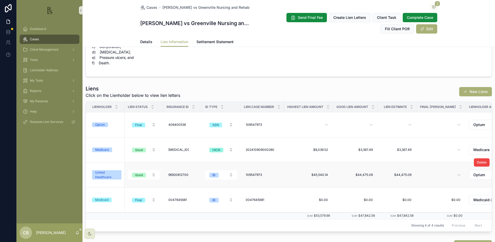
click at [106, 175] on div "United Healthcare" at bounding box center [106, 174] width 23 height 9
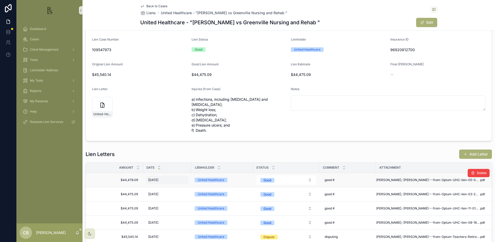
scroll to position [29, 0]
click at [419, 179] on span "[PERSON_NAME],-[PERSON_NAME]---from-Optum-UHC-lien-05-07-25" at bounding box center [427, 179] width 103 height 4
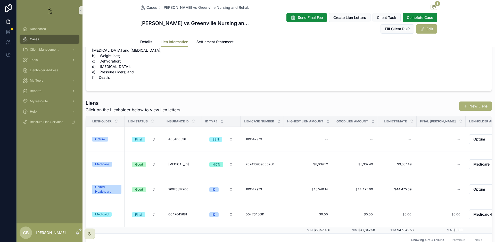
click at [176, 41] on span "Lien Information" at bounding box center [175, 41] width 28 height 5
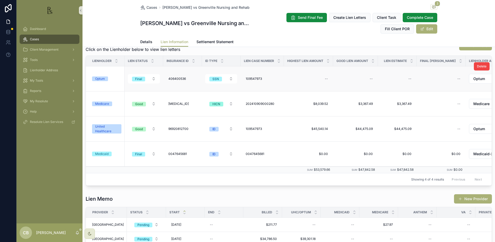
scroll to position [91, 0]
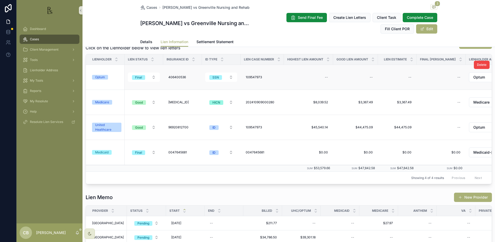
click at [106, 76] on span "Optum" at bounding box center [100, 77] width 16 height 5
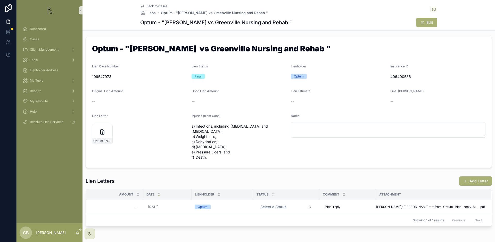
scroll to position [2, 0]
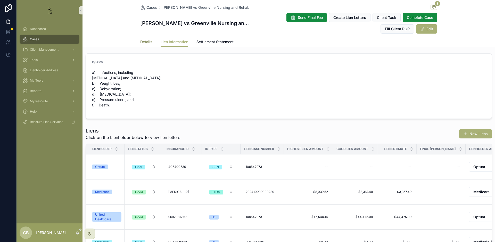
click at [142, 40] on span "Details" at bounding box center [146, 41] width 12 height 5
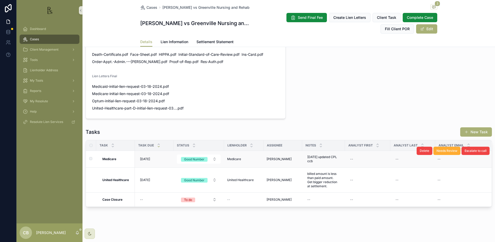
scroll to position [356, 0]
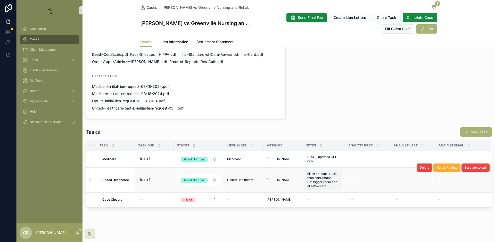
click at [325, 183] on span "billed amount is less than paid amount. Get bigger reduction at settlement." at bounding box center [323, 179] width 32 height 17
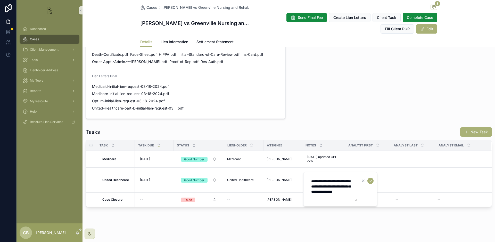
click at [335, 197] on textarea "**********" at bounding box center [332, 188] width 49 height 25
type textarea "**********"
click at [371, 181] on icon "scrollable content" at bounding box center [370, 181] width 3 height 2
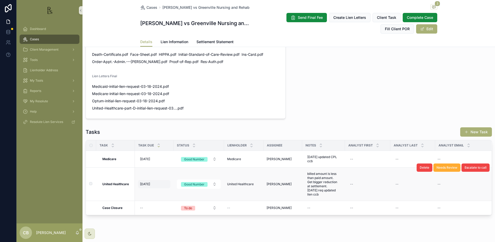
click at [149, 183] on span "[DATE]" at bounding box center [145, 184] width 10 height 4
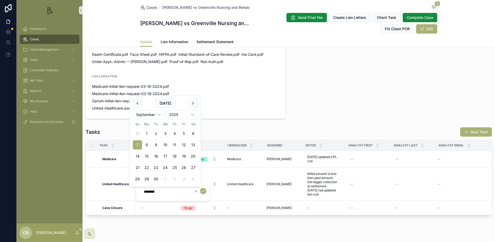
click at [145, 166] on button "22" at bounding box center [146, 167] width 9 height 9
type input "*********"
click at [204, 191] on icon "scrollable content" at bounding box center [203, 191] width 4 height 4
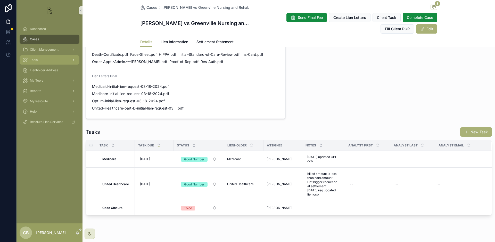
click at [35, 59] on span "Tools" at bounding box center [34, 60] width 8 height 4
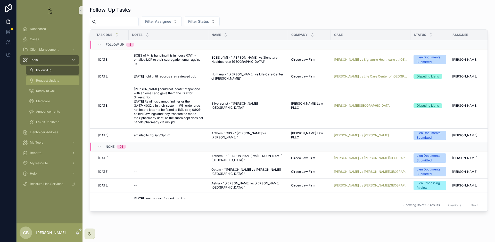
click at [48, 80] on span "Request Update" at bounding box center [47, 80] width 23 height 4
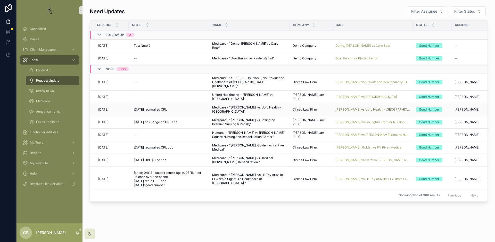
click at [365, 107] on span "[PERSON_NAME] vs UofL Health - [GEOGRAPHIC_DATA]" at bounding box center [372, 109] width 74 height 4
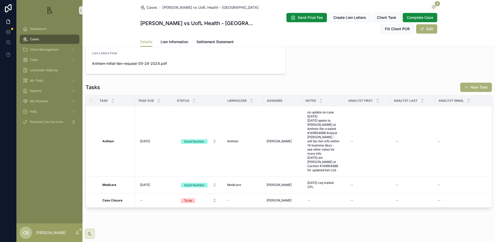
scroll to position [366, 0]
click at [175, 39] on span "Lien Information" at bounding box center [175, 41] width 28 height 5
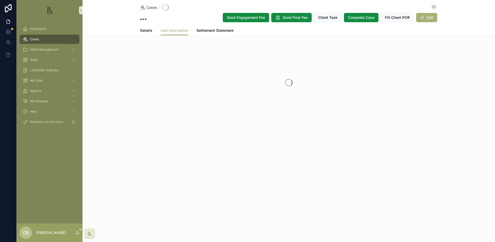
click at [175, 39] on div "Cases Send Engagement Fee Send Final Fee Client Task Complete Case Fill Client …" at bounding box center [289, 78] width 413 height 156
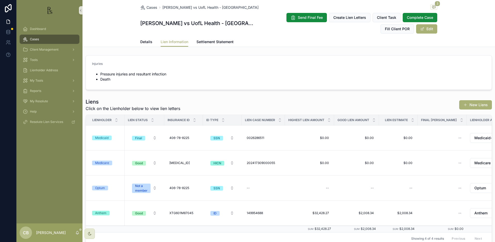
click at [145, 41] on span "Details" at bounding box center [146, 41] width 12 height 5
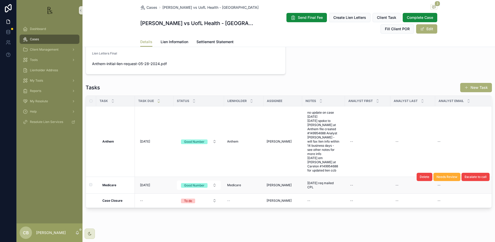
scroll to position [365, 0]
click at [316, 182] on span "[DATE] req mailed CPL" at bounding box center [323, 186] width 32 height 8
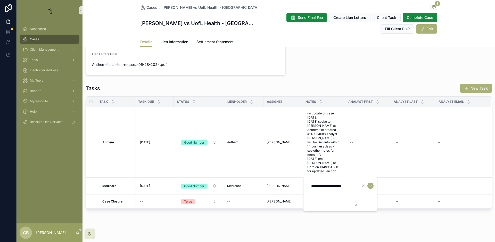
click at [353, 186] on textarea "**********" at bounding box center [332, 193] width 49 height 25
type textarea "**********"
click at [371, 185] on icon "scrollable content" at bounding box center [370, 185] width 4 height 4
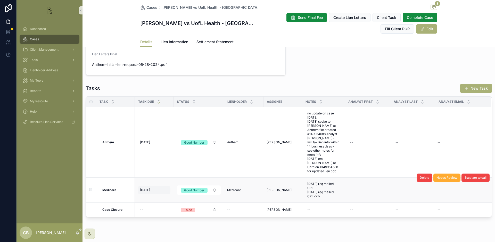
click at [148, 188] on span "[DATE]" at bounding box center [145, 190] width 10 height 4
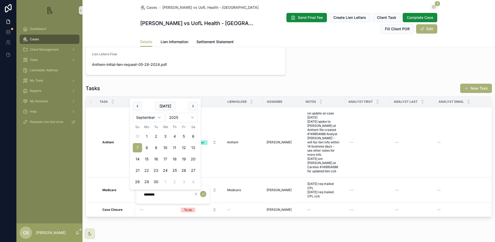
click at [146, 170] on button "22" at bounding box center [146, 170] width 9 height 9
type input "*********"
click at [204, 193] on icon "scrollable content" at bounding box center [203, 194] width 4 height 4
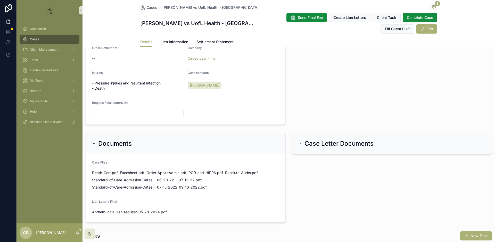
scroll to position [217, 0]
click at [34, 59] on span "Tools" at bounding box center [34, 60] width 8 height 4
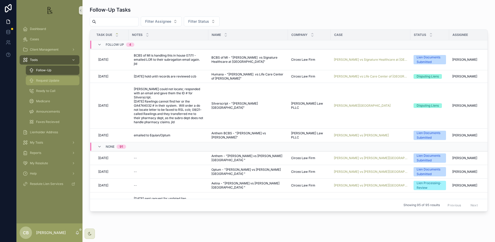
click at [47, 80] on span "Request Update" at bounding box center [47, 80] width 23 height 4
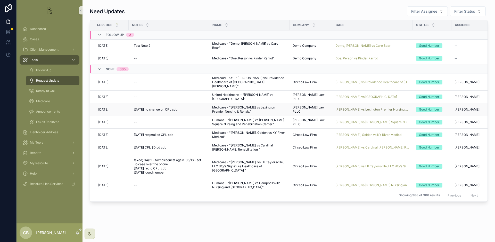
scroll to position [0, 2]
click at [357, 107] on span "[PERSON_NAME] vs Lexington Premier Nursing & Rehab;" at bounding box center [371, 109] width 74 height 4
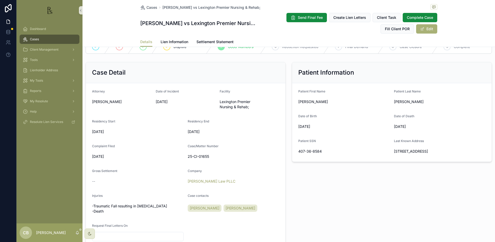
scroll to position [96, 0]
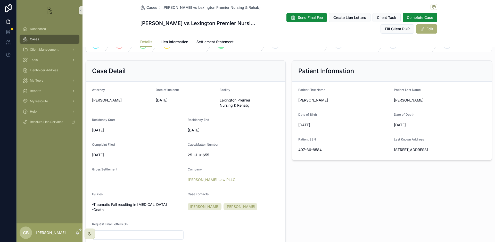
click at [173, 41] on span "Lien Information" at bounding box center [175, 41] width 28 height 5
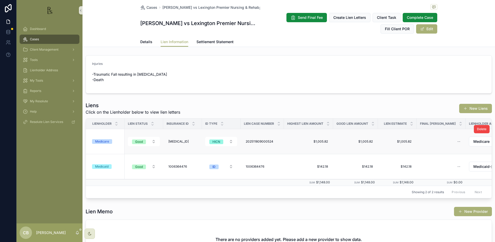
click at [104, 144] on div "Medicare" at bounding box center [102, 141] width 14 height 5
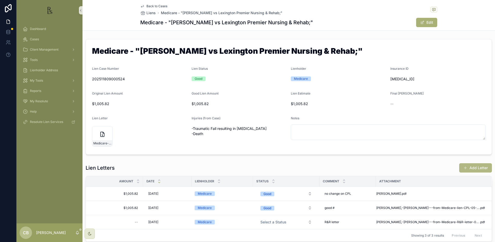
click at [473, 166] on button "Add Letter" at bounding box center [475, 167] width 33 height 9
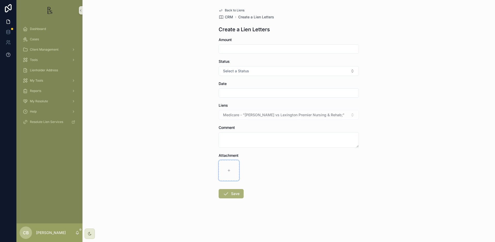
click at [228, 169] on icon "scrollable content" at bounding box center [229, 170] width 4 height 4
click at [230, 170] on icon "scrollable content" at bounding box center [229, 170] width 2 height 0
type input "**********"
click at [234, 48] on input "scrollable content" at bounding box center [289, 48] width 140 height 7
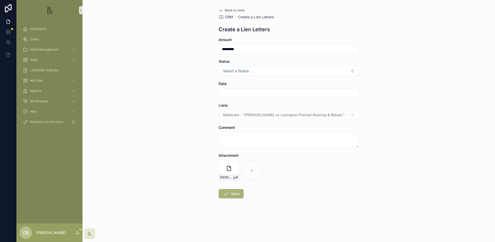
type input "*********"
click at [238, 71] on span "Select a Status" at bounding box center [236, 70] width 26 height 5
click at [232, 98] on div "Good" at bounding box center [229, 99] width 8 height 5
click at [228, 91] on input "scrollable content" at bounding box center [289, 92] width 140 height 7
click at [307, 136] on button "5" at bounding box center [307, 135] width 9 height 9
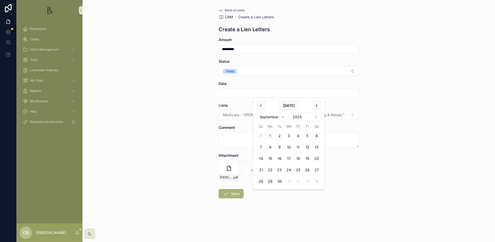
type input "********"
click at [235, 137] on textarea "scrollable content" at bounding box center [289, 139] width 140 height 15
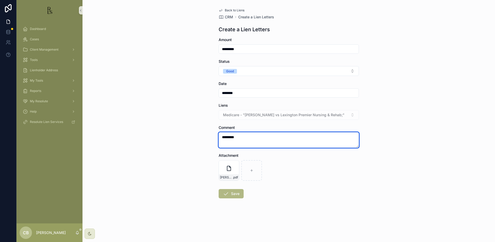
type textarea "*********"
click at [234, 193] on button "Save" at bounding box center [231, 193] width 25 height 9
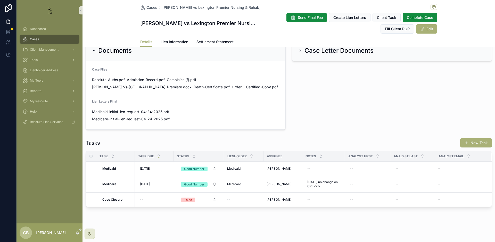
scroll to position [316, 0]
click at [324, 184] on span "[DATE] no change on CPL ccb" at bounding box center [323, 184] width 32 height 8
click at [332, 196] on textarea "**********" at bounding box center [332, 192] width 49 height 15
type textarea "**********"
click at [371, 188] on icon "scrollable content" at bounding box center [370, 189] width 4 height 4
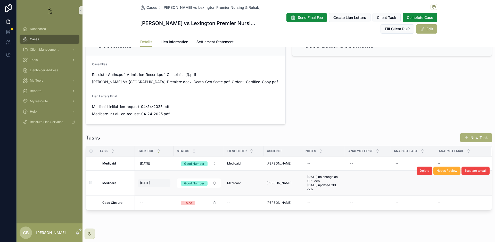
click at [145, 185] on span "[DATE]" at bounding box center [145, 183] width 10 height 4
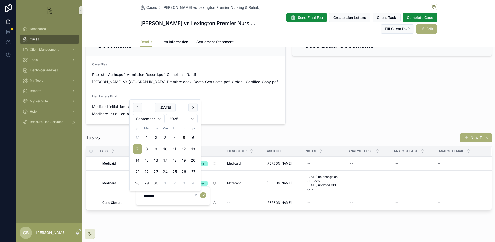
click at [159, 118] on html "Dashboard Cases Client Management Tools Lienholder Address My Tools Reports My …" at bounding box center [247, 121] width 495 height 242
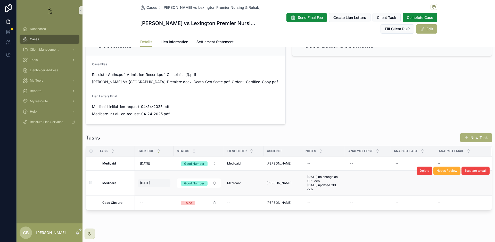
click at [148, 185] on span "[DATE]" at bounding box center [145, 183] width 10 height 4
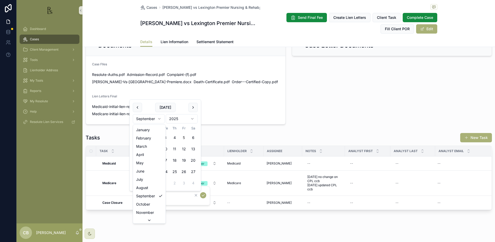
click at [160, 117] on html "Dashboard Cases Client Management Tools Lienholder Address My Tools Reports My …" at bounding box center [247, 121] width 495 height 242
click at [184, 136] on button "5" at bounding box center [183, 137] width 9 height 9
type input "*********"
click at [203, 195] on icon "scrollable content" at bounding box center [203, 195] width 4 height 4
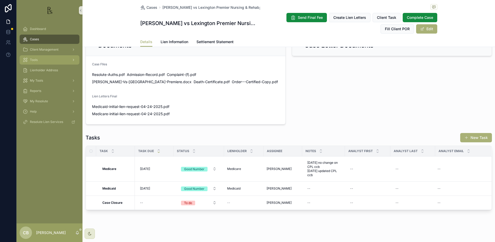
click at [35, 60] on span "Tools" at bounding box center [34, 60] width 8 height 4
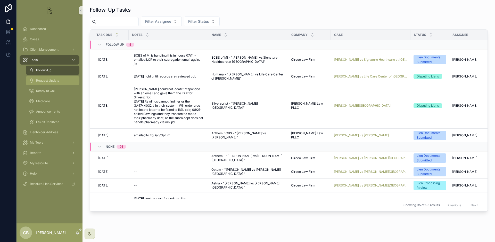
click at [46, 81] on span "Request Update" at bounding box center [47, 80] width 23 height 4
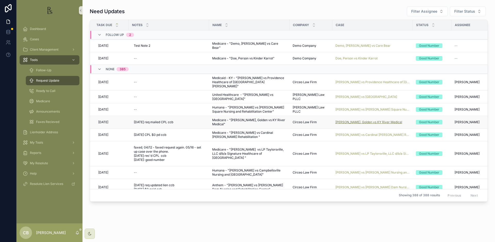
click at [366, 120] on span "[PERSON_NAME], Golden vs KY River Medical" at bounding box center [368, 122] width 67 height 4
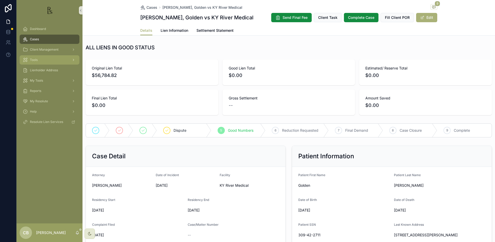
click at [34, 60] on span "Tools" at bounding box center [34, 60] width 8 height 4
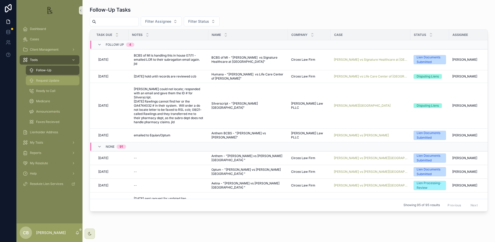
click at [57, 81] on span "Request Update" at bounding box center [47, 80] width 23 height 4
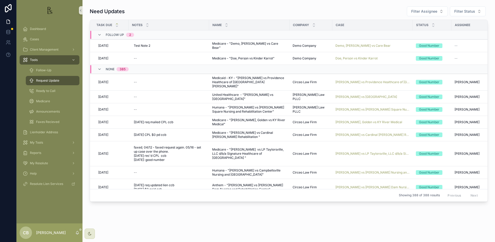
click at [56, 81] on span "Request Update" at bounding box center [47, 80] width 23 height 4
click at [375, 80] on span "[PERSON_NAME] vs Providence Healthcare of [GEOGRAPHIC_DATA][PERSON_NAME]" at bounding box center [372, 82] width 74 height 4
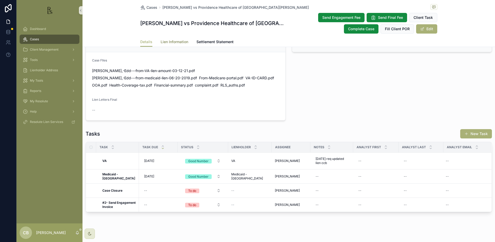
click at [173, 40] on span "Lien Information" at bounding box center [175, 41] width 28 height 5
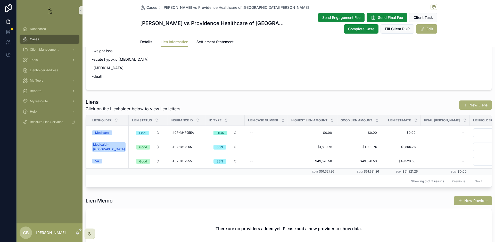
scroll to position [115, 0]
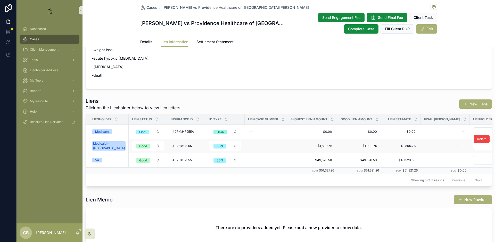
click at [109, 145] on div "Medicaid - [GEOGRAPHIC_DATA]" at bounding box center [109, 145] width 32 height 9
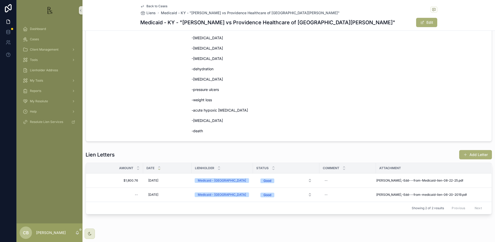
scroll to position [144, 0]
click at [405, 178] on span "[PERSON_NAME],-Edd---from-Medicaid-lien-08-22-25" at bounding box center [417, 180] width 82 height 4
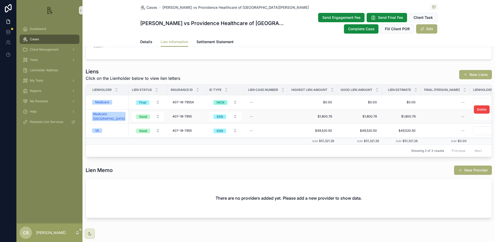
click at [107, 118] on div "Medicaid - [GEOGRAPHIC_DATA]" at bounding box center [109, 116] width 32 height 9
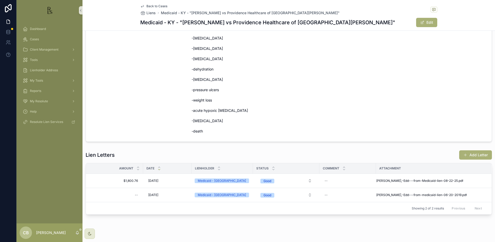
click at [35, 59] on span "Tools" at bounding box center [34, 60] width 8 height 4
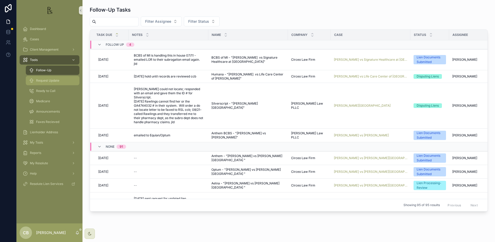
click at [54, 80] on span "Request Update" at bounding box center [47, 80] width 23 height 4
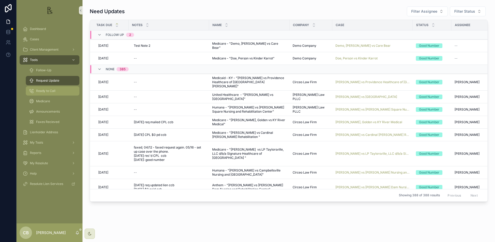
click at [50, 91] on span "Ready to Call" at bounding box center [45, 91] width 19 height 4
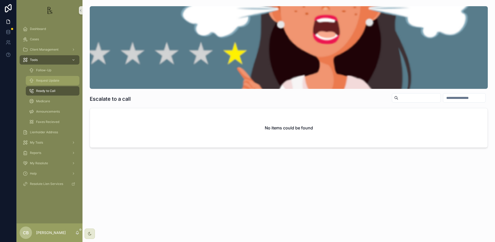
click at [51, 80] on span "Request Update" at bounding box center [47, 80] width 23 height 4
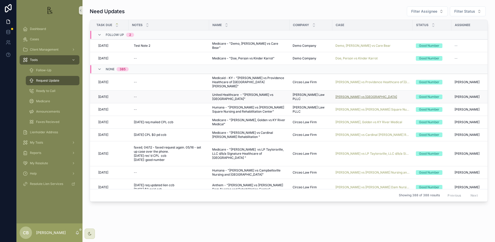
click at [369, 95] on span "[PERSON_NAME] vs [GEOGRAPHIC_DATA]" at bounding box center [366, 97] width 62 height 4
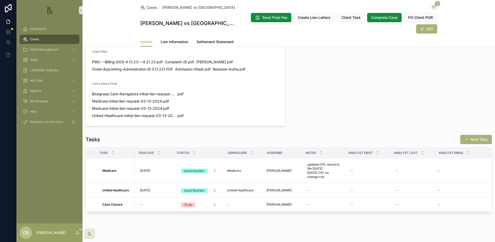
scroll to position [333, 0]
click at [173, 42] on span "Lien Information" at bounding box center [175, 41] width 28 height 5
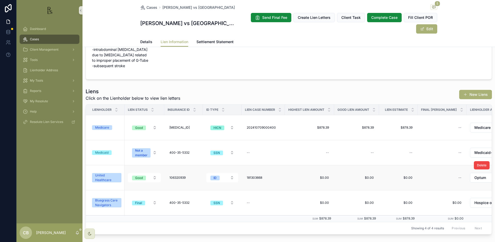
scroll to position [27, 0]
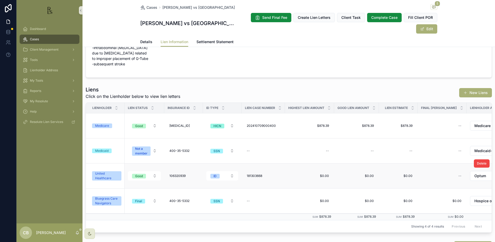
click at [105, 171] on div "United Healthcare" at bounding box center [106, 175] width 23 height 9
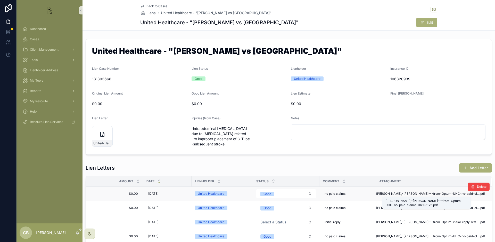
click at [427, 194] on span "[PERSON_NAME],-[PERSON_NAME]---from-Optum-UHC-no-paid-claims-06-05-25" at bounding box center [427, 193] width 103 height 4
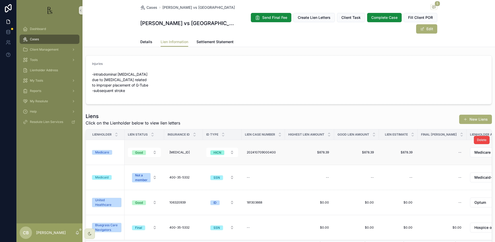
click at [106, 198] on div "United Healthcare" at bounding box center [106, 202] width 23 height 9
click at [144, 40] on span "Details" at bounding box center [146, 41] width 12 height 5
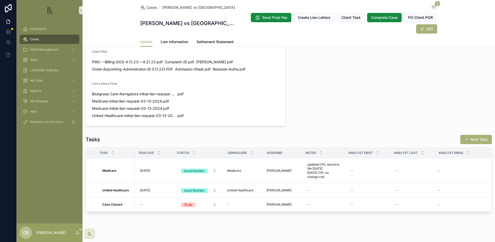
scroll to position [333, 0]
click at [318, 186] on div "--" at bounding box center [323, 190] width 37 height 8
type textarea "**********"
click at [371, 192] on icon "scrollable content" at bounding box center [370, 192] width 4 height 4
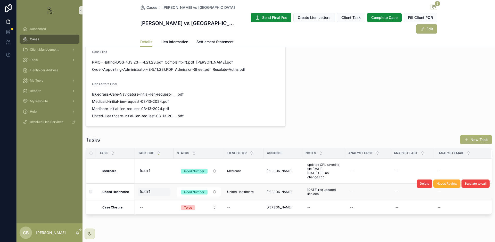
click at [145, 190] on span "[DATE]" at bounding box center [145, 192] width 10 height 4
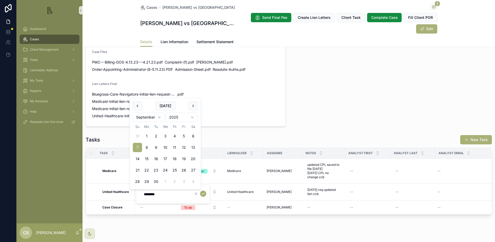
click at [185, 157] on button "19" at bounding box center [183, 158] width 9 height 9
type input "*********"
click at [204, 192] on icon "scrollable content" at bounding box center [203, 193] width 4 height 4
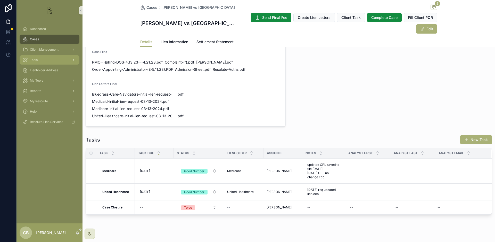
click at [31, 58] on span "Tools" at bounding box center [34, 60] width 8 height 4
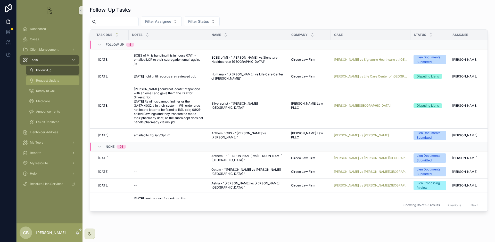
click at [50, 80] on span "Request Update" at bounding box center [47, 80] width 23 height 4
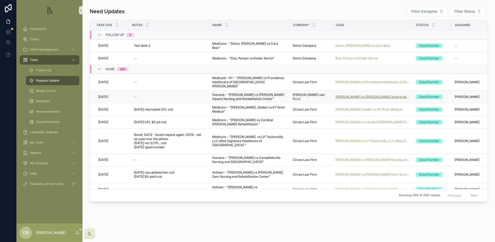
click at [376, 95] on span "[PERSON_NAME] vs [PERSON_NAME] Square Nursing and [GEOGRAPHIC_DATA]" at bounding box center [372, 97] width 74 height 4
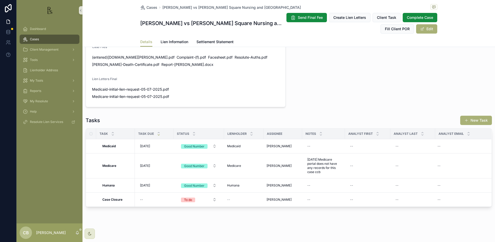
scroll to position [332, 0]
click at [176, 41] on span "Lien Information" at bounding box center [175, 41] width 28 height 5
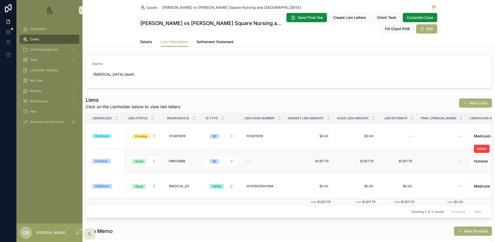
click at [106, 160] on div "Humana" at bounding box center [101, 161] width 12 height 5
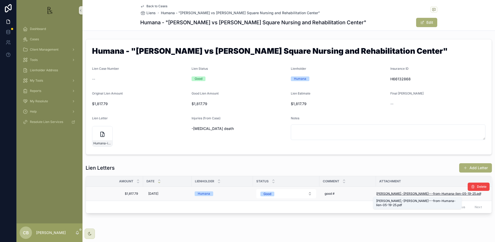
click at [413, 193] on span "[PERSON_NAME],-[PERSON_NAME]---from-Humana-lien-05-19-25" at bounding box center [426, 193] width 100 height 4
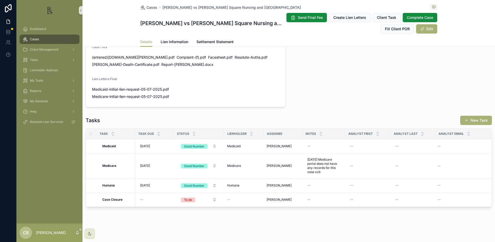
scroll to position [332, 0]
click at [309, 184] on div "--" at bounding box center [308, 185] width 3 height 4
type textarea "**********"
click at [371, 192] on icon "scrollable content" at bounding box center [370, 192] width 4 height 4
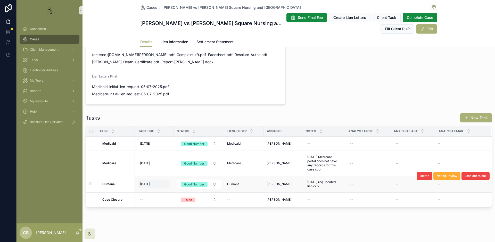
click at [145, 186] on span "[DATE]" at bounding box center [145, 184] width 10 height 4
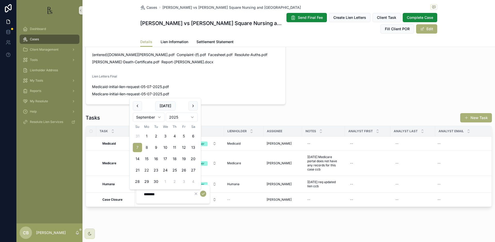
scroll to position [0, 0]
click at [147, 169] on button "22" at bounding box center [146, 169] width 9 height 9
type input "*********"
click at [202, 191] on button "scrollable content" at bounding box center [203, 193] width 6 height 6
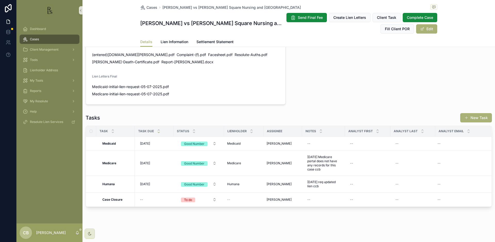
click at [37, 39] on span "Cases" at bounding box center [34, 39] width 9 height 4
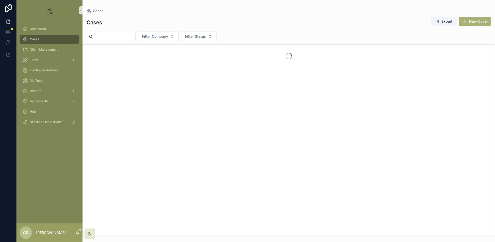
click at [100, 35] on input "scrollable content" at bounding box center [114, 36] width 42 height 7
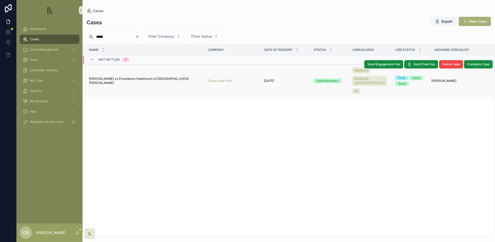
type input "*****"
click at [132, 79] on span "[PERSON_NAME] vs Providence Healthcare of [GEOGRAPHIC_DATA][PERSON_NAME]" at bounding box center [145, 81] width 112 height 8
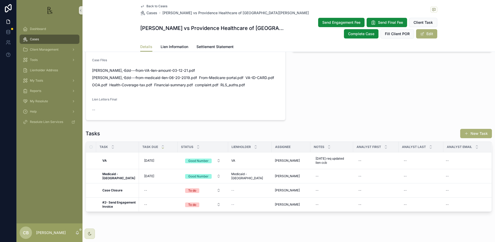
scroll to position [464, 0]
click at [174, 46] on span "Lien Information" at bounding box center [175, 46] width 28 height 5
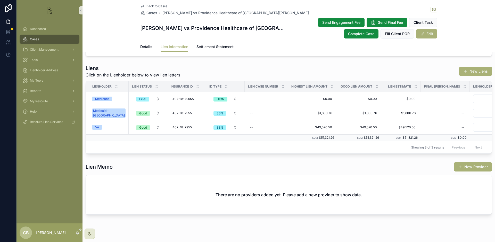
scroll to position [150, 0]
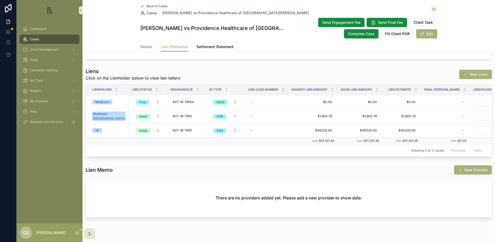
click at [143, 45] on span "Details" at bounding box center [146, 46] width 12 height 5
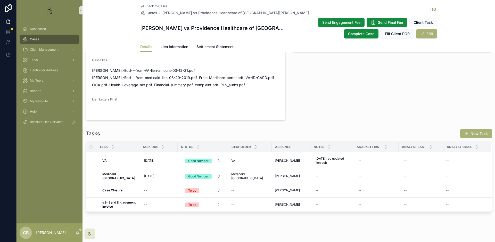
scroll to position [464, 0]
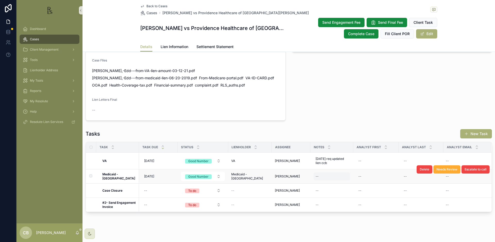
click at [318, 172] on div "--" at bounding box center [332, 176] width 37 height 8
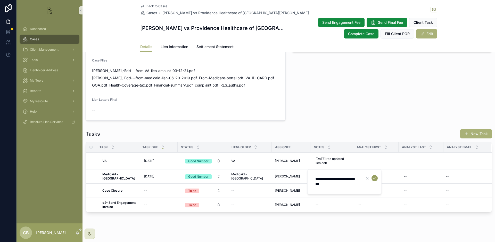
type textarea "**********"
click at [373, 176] on icon "scrollable content" at bounding box center [375, 178] width 4 height 4
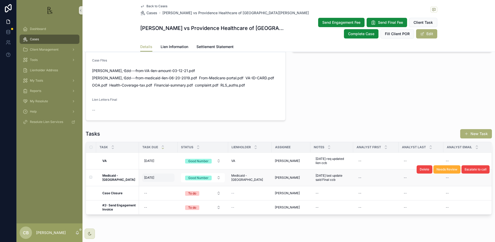
click at [150, 175] on span "[DATE]" at bounding box center [149, 177] width 10 height 4
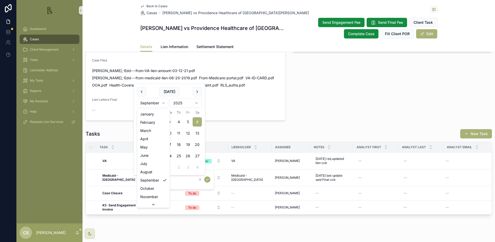
click at [165, 101] on html "Dashboard Cases Client Management Tools Lienholder Address My Tools Reports My …" at bounding box center [247, 121] width 495 height 242
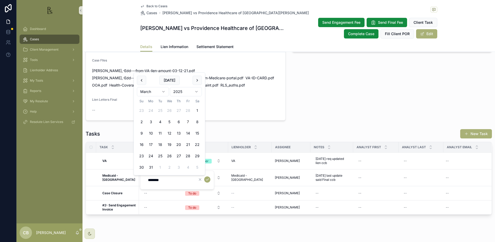
click at [187, 121] on button "7" at bounding box center [187, 121] width 9 height 9
click at [196, 90] on html "Dashboard Cases Client Management Tools Lienholder Address My Tools Reports My …" at bounding box center [247, 121] width 495 height 242
click at [197, 103] on html "Dashboard Cases Client Management Tools Lienholder Address My Tools Reports My …" at bounding box center [247, 121] width 495 height 242
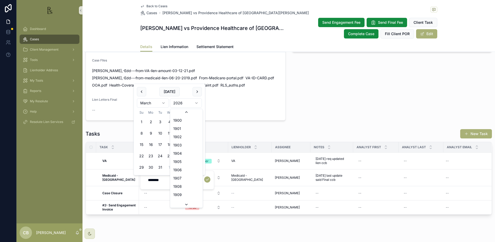
scroll to position [963, 0]
click at [166, 178] on input "********" at bounding box center [169, 179] width 49 height 7
type input "********"
click at [207, 178] on icon "scrollable content" at bounding box center [207, 179] width 4 height 4
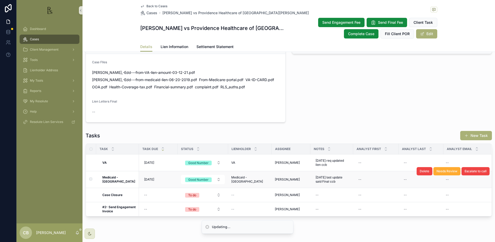
scroll to position [463, 0]
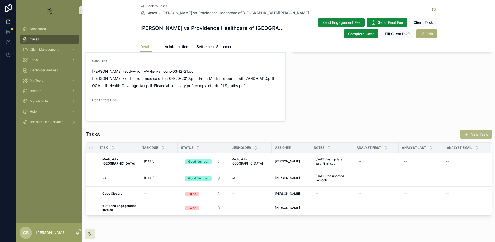
click at [38, 39] on span "Cases" at bounding box center [34, 39] width 9 height 4
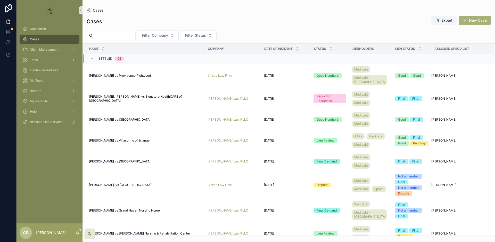
click at [38, 39] on span "Cases" at bounding box center [34, 39] width 9 height 4
click at [104, 35] on input "scrollable content" at bounding box center [114, 35] width 42 height 7
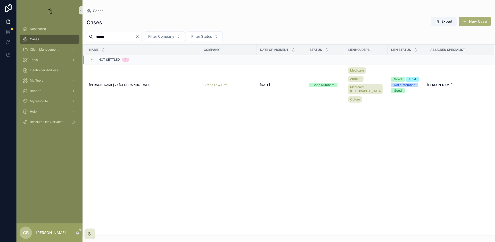
type input "******"
drag, startPoint x: 107, startPoint y: 44, endPoint x: 125, endPoint y: 82, distance: 42.3
click at [125, 83] on span "[PERSON_NAME] vs [GEOGRAPHIC_DATA]" at bounding box center [120, 85] width 62 height 4
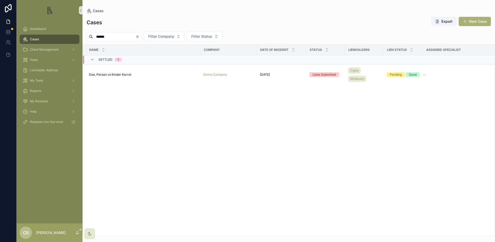
click at [109, 36] on input "******" at bounding box center [114, 36] width 42 height 7
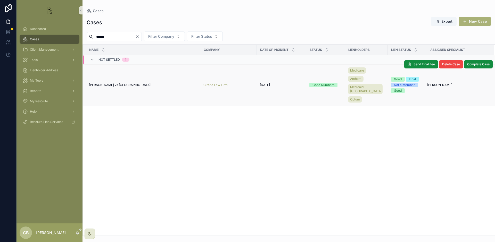
type input "******"
click at [126, 83] on span "[PERSON_NAME] vs [GEOGRAPHIC_DATA]" at bounding box center [120, 85] width 62 height 4
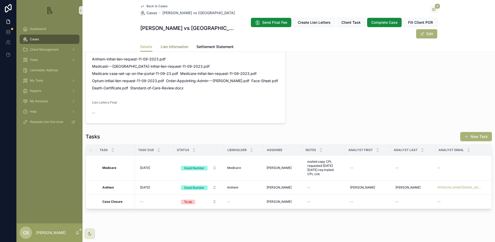
click at [176, 47] on span "Lien Information" at bounding box center [175, 46] width 28 height 5
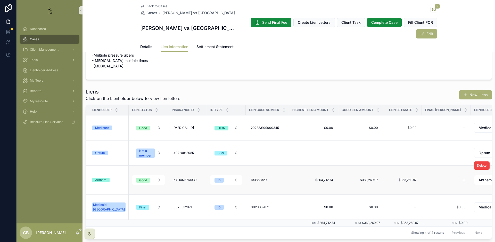
scroll to position [41, 0]
click at [102, 179] on div "Anthem" at bounding box center [100, 179] width 11 height 5
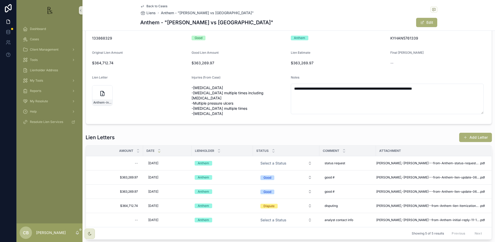
scroll to position [17, 0]
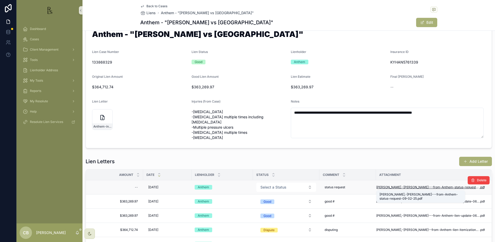
click at [420, 186] on span "[PERSON_NAME],-[PERSON_NAME]---from-Anthem-status-request-09-02-25" at bounding box center [427, 187] width 103 height 4
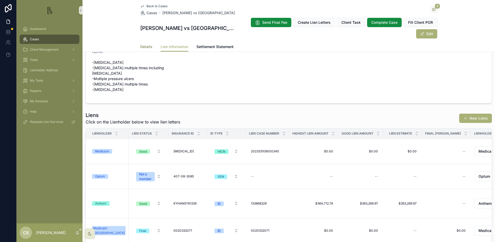
click at [145, 47] on span "Details" at bounding box center [146, 46] width 12 height 5
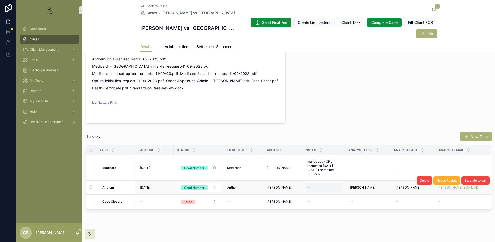
click at [312, 185] on div "--" at bounding box center [323, 187] width 37 height 8
click at [421, 178] on span "Delete" at bounding box center [425, 180] width 10 height 4
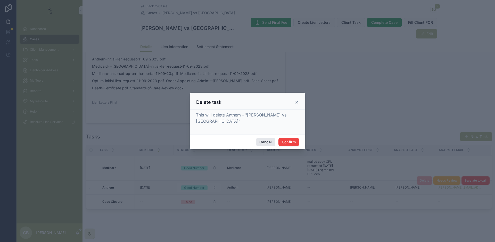
click at [262, 141] on button "Cancel" at bounding box center [265, 142] width 19 height 8
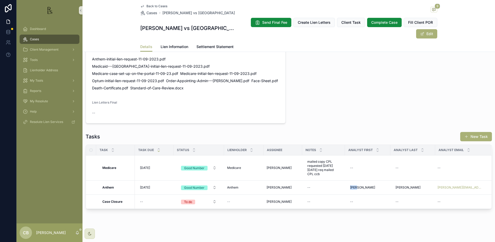
click at [0, 0] on span "Delete" at bounding box center [0, 0] width 0 height 0
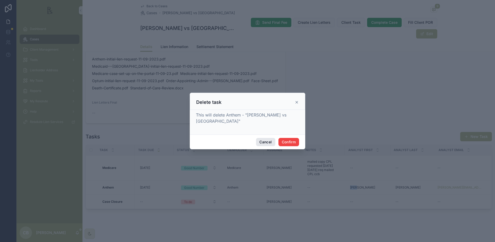
click at [265, 142] on button "Cancel" at bounding box center [265, 142] width 19 height 8
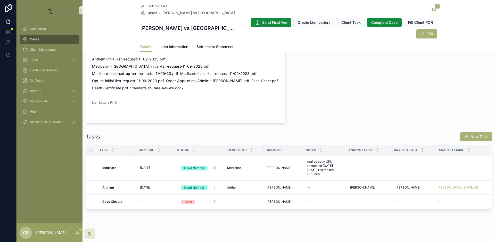
click at [315, 183] on div "--" at bounding box center [323, 187] width 37 height 8
type textarea "**********"
click at [371, 191] on icon "scrollable content" at bounding box center [370, 192] width 4 height 4
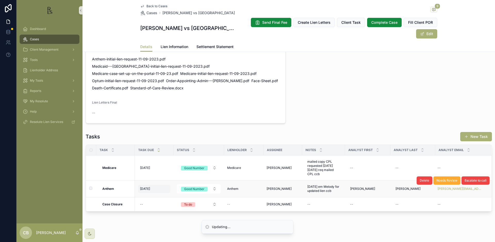
click at [148, 186] on span "[DATE]" at bounding box center [145, 188] width 10 height 4
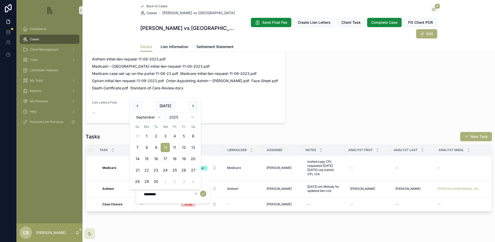
click at [147, 169] on button "22" at bounding box center [146, 169] width 9 height 9
type input "*********"
click at [203, 193] on icon "scrollable content" at bounding box center [203, 193] width 4 height 4
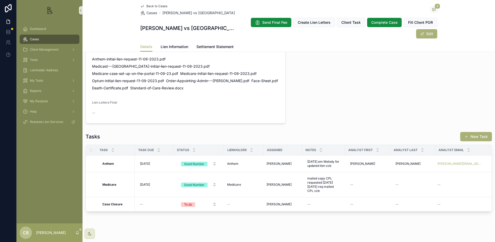
click at [34, 39] on span "Cases" at bounding box center [34, 39] width 9 height 4
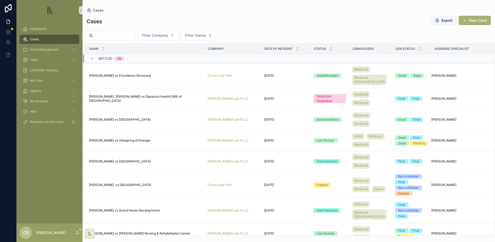
click at [104, 35] on input "scrollable content" at bounding box center [114, 35] width 42 height 7
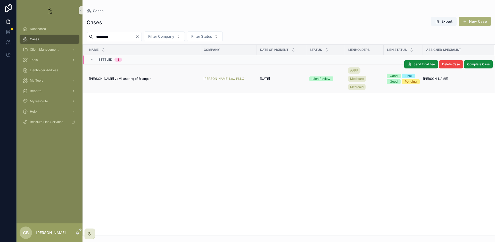
type input "*********"
click at [121, 78] on span "[PERSON_NAME] vs Villaspring of Erlanger" at bounding box center [120, 79] width 62 height 4
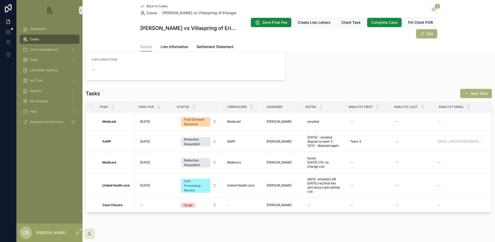
scroll to position [374, 0]
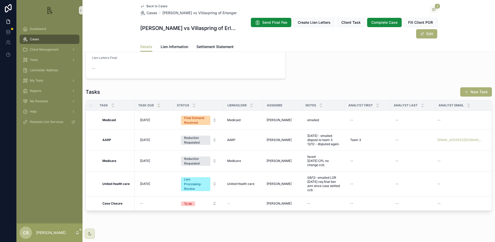
click at [176, 45] on span "Lien Information" at bounding box center [175, 46] width 28 height 5
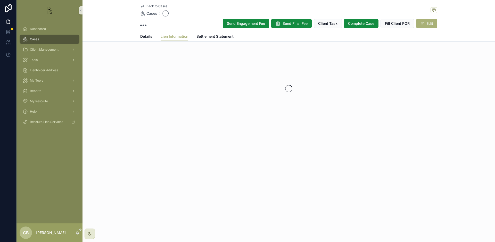
click at [176, 45] on div "Back to Cases Cases Send Engagement Fee Send Final Fee Client Task Complete Cas…" at bounding box center [289, 81] width 413 height 162
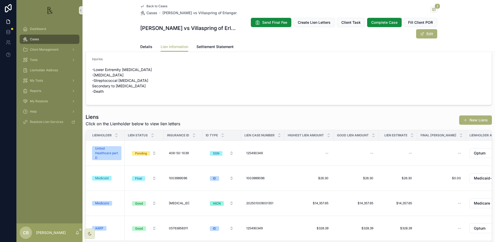
scroll to position [9, 0]
click at [145, 46] on span "Details" at bounding box center [146, 46] width 12 height 5
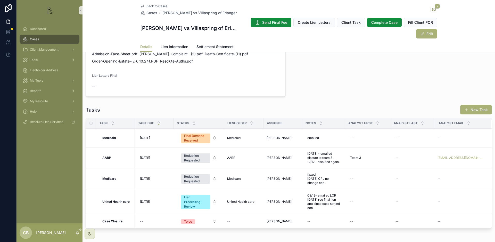
scroll to position [357, 0]
click at [171, 47] on span "Lien Information" at bounding box center [175, 46] width 28 height 5
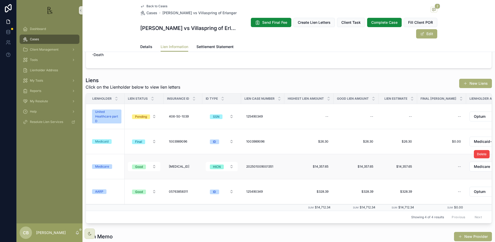
scroll to position [47, 0]
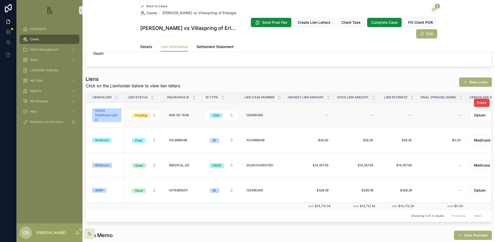
click at [105, 115] on div "United Healthcare part D" at bounding box center [106, 115] width 23 height 14
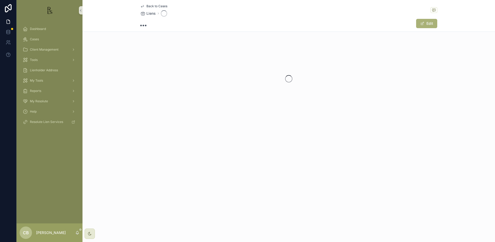
click at [105, 115] on div "scrollable content" at bounding box center [289, 78] width 413 height 81
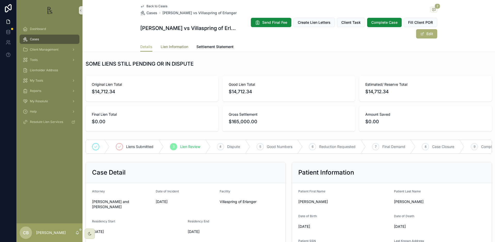
click at [175, 45] on span "Lien Information" at bounding box center [175, 46] width 28 height 5
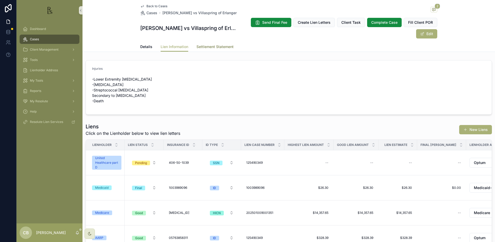
click at [215, 45] on span "Settlement Statement" at bounding box center [214, 46] width 37 height 5
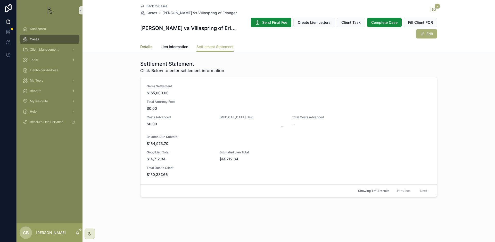
click at [145, 45] on span "Details" at bounding box center [146, 46] width 12 height 5
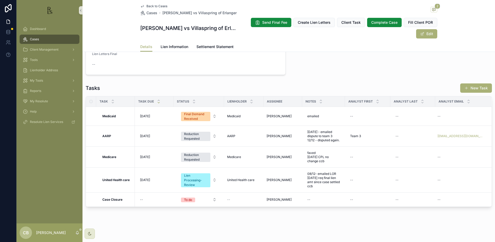
scroll to position [381, 0]
click at [37, 59] on span "Tools" at bounding box center [34, 60] width 8 height 4
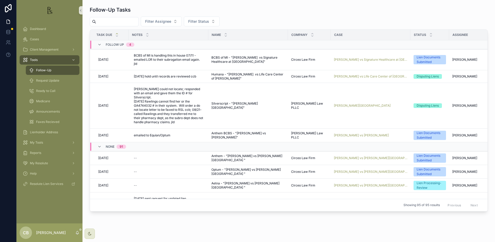
click at [47, 71] on span "Follow-Up" at bounding box center [43, 70] width 15 height 4
click at [362, 133] on span "[PERSON_NAME] vs [PERSON_NAME]" at bounding box center [361, 135] width 55 height 4
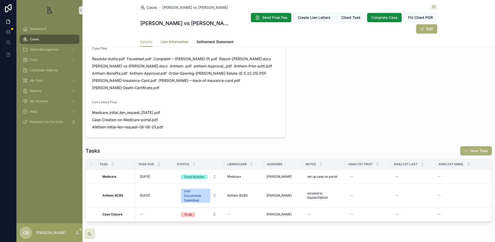
click at [175, 39] on span "Lien Information" at bounding box center [175, 41] width 28 height 5
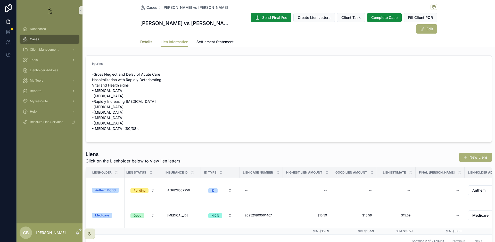
click at [144, 39] on span "Details" at bounding box center [146, 41] width 12 height 5
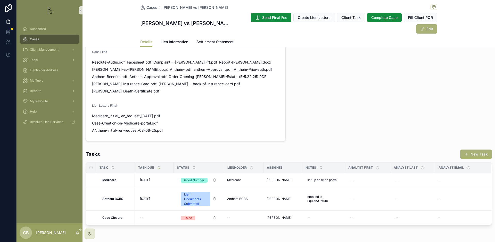
scroll to position [369, 0]
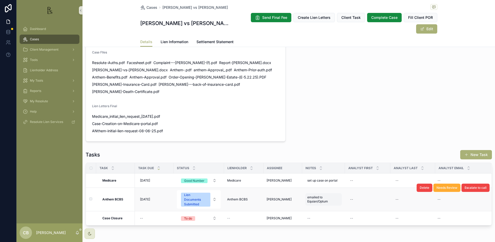
click at [316, 195] on span "emailed to Equian/Optum" at bounding box center [323, 199] width 32 height 8
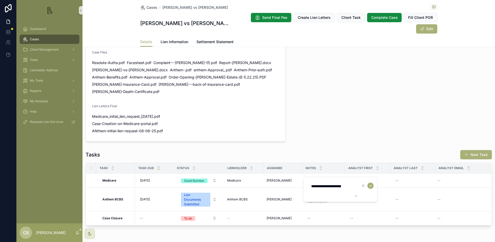
drag, startPoint x: 325, startPoint y: 185, endPoint x: 341, endPoint y: 188, distance: 16.0
click at [326, 185] on textarea "**********" at bounding box center [332, 188] width 49 height 15
type textarea "**********"
click at [372, 185] on icon "scrollable content" at bounding box center [370, 185] width 4 height 4
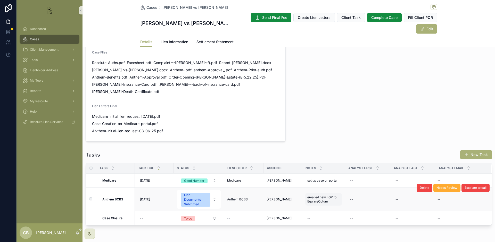
click at [330, 195] on span "emailed new LOR to Equian/Optum" at bounding box center [323, 199] width 32 height 8
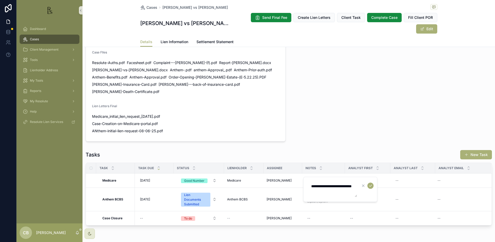
click at [339, 191] on textarea "**********" at bounding box center [332, 188] width 49 height 15
type textarea "**********"
click at [371, 184] on icon "scrollable content" at bounding box center [370, 185] width 4 height 4
click at [175, 39] on span "Lien Information" at bounding box center [175, 41] width 28 height 5
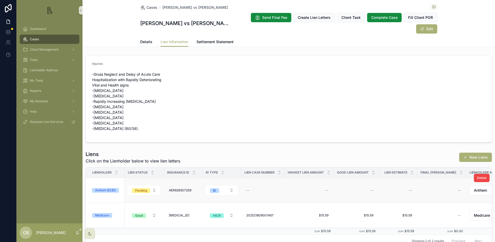
click at [108, 188] on div "Anthem BCBS" at bounding box center [105, 190] width 21 height 5
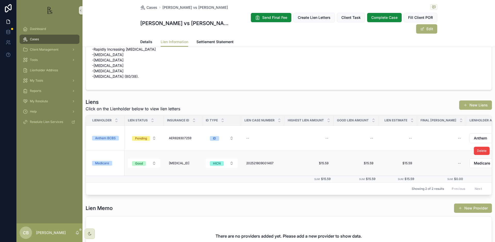
scroll to position [50, 0]
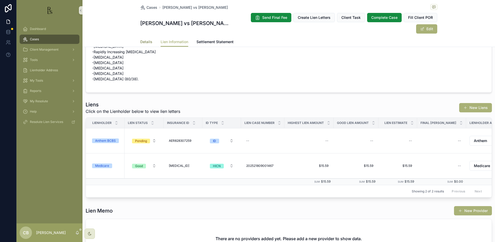
click at [142, 39] on span "Details" at bounding box center [146, 41] width 12 height 5
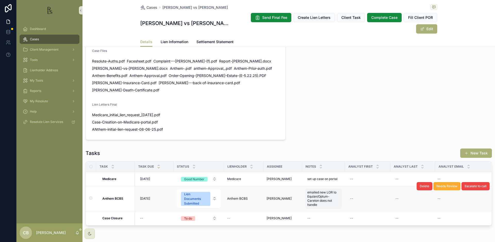
click at [319, 190] on span "emailed new LOR to Equian/Optum-Carelon does not handle" at bounding box center [323, 198] width 32 height 17
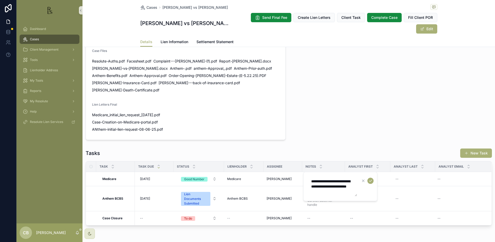
click at [341, 191] on textarea "**********" at bounding box center [332, 186] width 49 height 20
drag, startPoint x: 321, startPoint y: 196, endPoint x: 330, endPoint y: 200, distance: 9.9
click at [321, 196] on textarea "**********" at bounding box center [332, 188] width 49 height 25
click at [338, 197] on textarea "**********" at bounding box center [332, 188] width 49 height 25
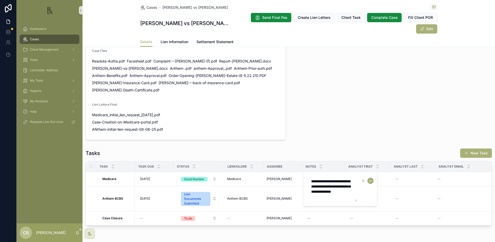
drag, startPoint x: 341, startPoint y: 197, endPoint x: 321, endPoint y: 196, distance: 20.1
click at [321, 196] on textarea "**********" at bounding box center [332, 188] width 49 height 25
click at [327, 197] on textarea "**********" at bounding box center [332, 188] width 49 height 25
type textarea "**********"
click at [371, 180] on icon "scrollable content" at bounding box center [370, 181] width 3 height 2
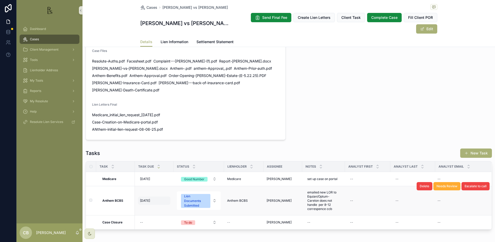
click at [149, 198] on span "[DATE]" at bounding box center [145, 200] width 10 height 4
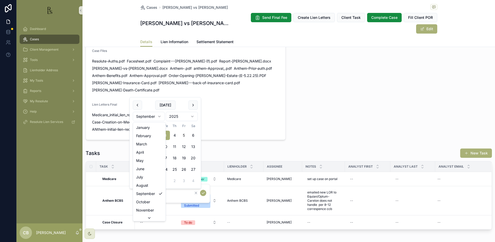
click at [159, 115] on html "Dashboard Cases Client Management Tools Lienholder Address My Tools Reports My …" at bounding box center [247, 121] width 495 height 242
click at [174, 135] on button "2" at bounding box center [174, 134] width 9 height 9
type input "*********"
click at [203, 192] on icon "scrollable content" at bounding box center [203, 193] width 4 height 4
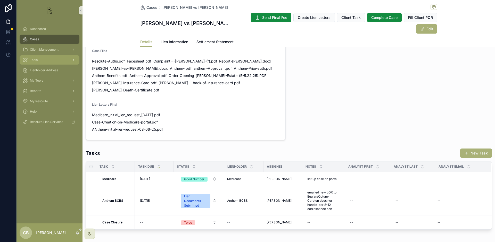
scroll to position [0, 0]
click at [35, 59] on span "Tools" at bounding box center [34, 60] width 8 height 4
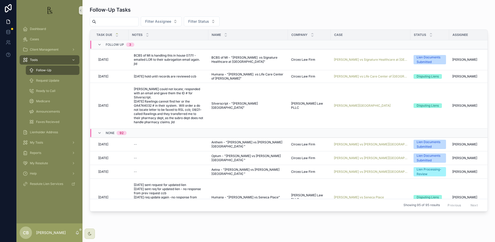
click at [371, 142] on span "[PERSON_NAME] vs [PERSON_NAME][GEOGRAPHIC_DATA]" at bounding box center [370, 144] width 73 height 4
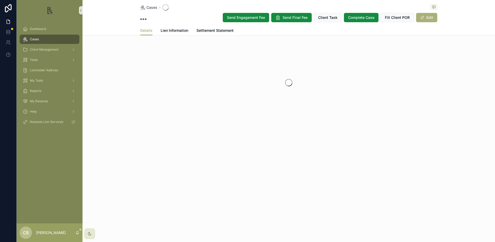
click at [371, 138] on div "Cases Send Engagement Fee Send Final Fee Client Task Complete Case Fill Client …" at bounding box center [289, 78] width 413 height 156
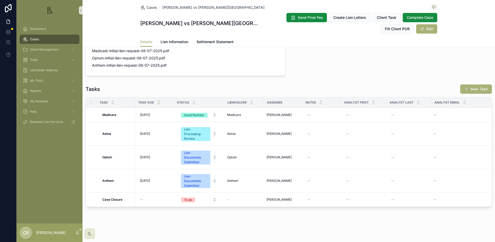
scroll to position [377, 0]
click at [176, 42] on span "Lien Information" at bounding box center [175, 41] width 28 height 5
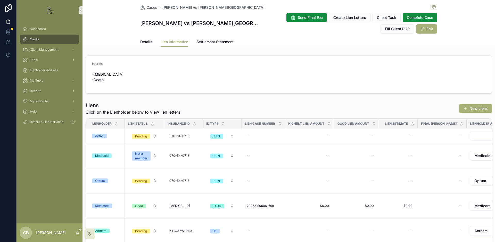
click at [37, 39] on span "Cases" at bounding box center [34, 39] width 9 height 4
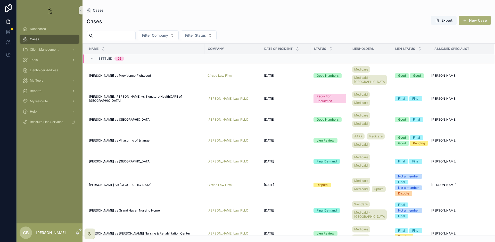
click at [100, 36] on input "scrollable content" at bounding box center [114, 35] width 42 height 7
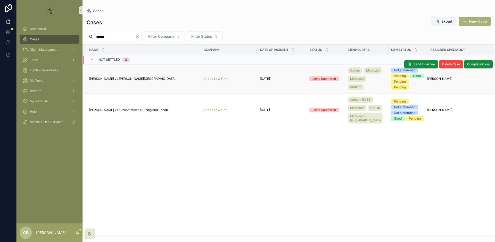
type input "******"
click at [140, 81] on span "[PERSON_NAME] vs [PERSON_NAME][GEOGRAPHIC_DATA]" at bounding box center [132, 79] width 87 height 4
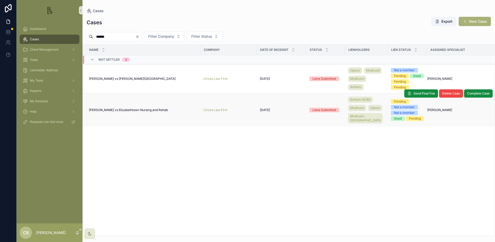
click at [145, 112] on span "[PERSON_NAME] vs Elizabethtown Nursing and Rehab" at bounding box center [128, 110] width 79 height 4
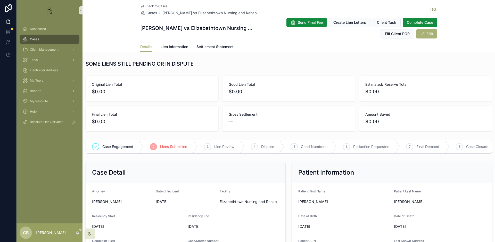
click at [145, 119] on span "$0.00" at bounding box center [152, 121] width 120 height 7
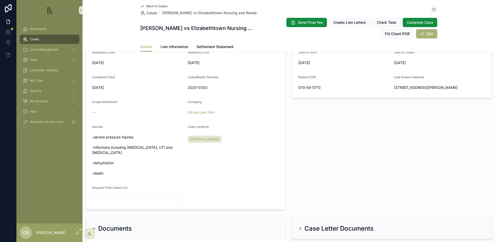
scroll to position [161, 0]
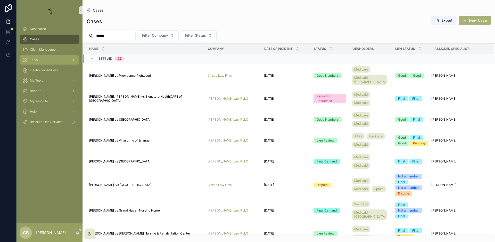
click at [40, 60] on div "Tools" at bounding box center [50, 60] width 54 height 8
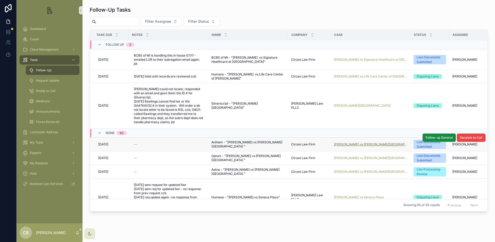
click at [358, 142] on span "[PERSON_NAME] vs [PERSON_NAME][GEOGRAPHIC_DATA]" at bounding box center [370, 144] width 73 height 4
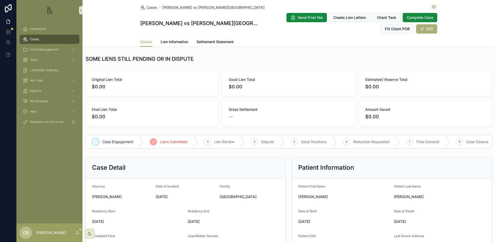
click at [37, 38] on span "Cases" at bounding box center [34, 39] width 9 height 4
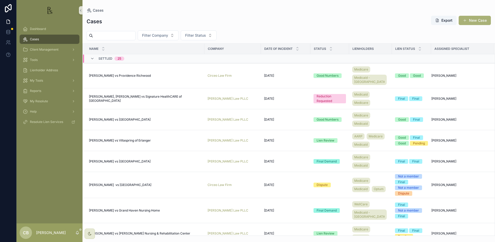
click at [115, 36] on input "scrollable content" at bounding box center [114, 35] width 42 height 7
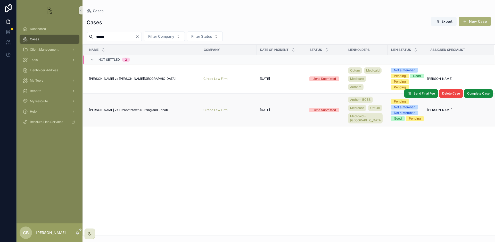
type input "******"
click at [138, 112] on span "[PERSON_NAME] vs Elizabethtown Nursing and Rehab" at bounding box center [128, 110] width 79 height 4
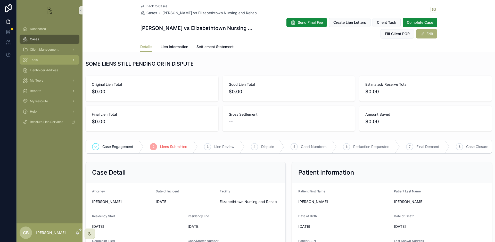
click at [35, 59] on span "Tools" at bounding box center [34, 60] width 8 height 4
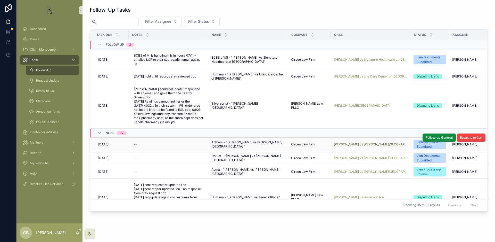
click at [355, 142] on span "[PERSON_NAME] vs [PERSON_NAME][GEOGRAPHIC_DATA]" at bounding box center [370, 144] width 73 height 4
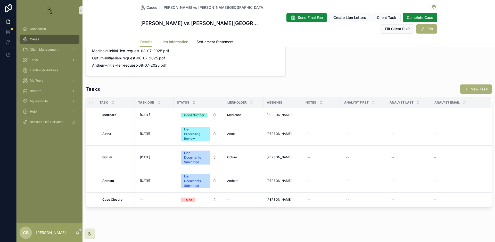
click at [173, 40] on span "Lien Information" at bounding box center [175, 41] width 28 height 5
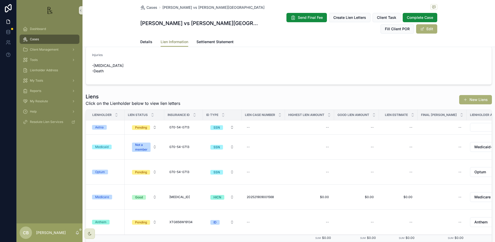
scroll to position [5, 0]
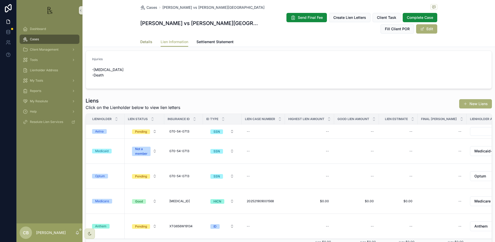
click at [142, 41] on span "Details" at bounding box center [146, 41] width 12 height 5
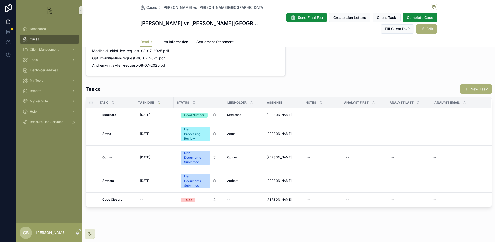
scroll to position [373, 0]
click at [150, 133] on span "[DATE]" at bounding box center [145, 133] width 10 height 4
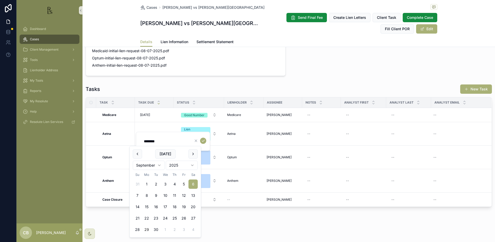
click at [147, 228] on button "29" at bounding box center [146, 229] width 9 height 9
type input "*********"
click at [204, 140] on icon "scrollable content" at bounding box center [203, 140] width 4 height 4
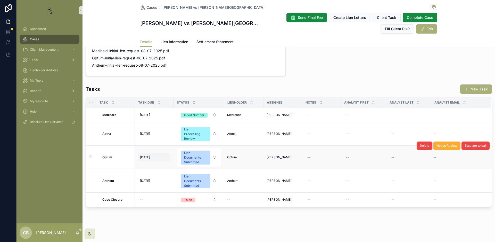
scroll to position [0, 0]
click at [150, 155] on span "[DATE]" at bounding box center [145, 157] width 10 height 4
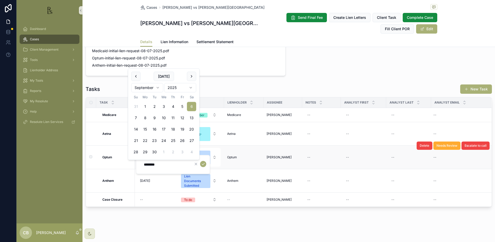
scroll to position [0, 0]
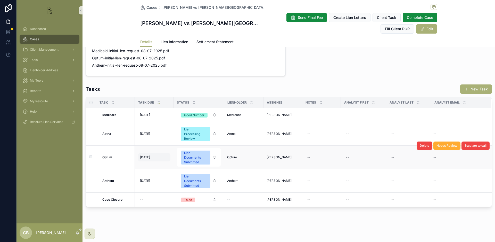
click at [149, 156] on span "[DATE]" at bounding box center [145, 157] width 10 height 4
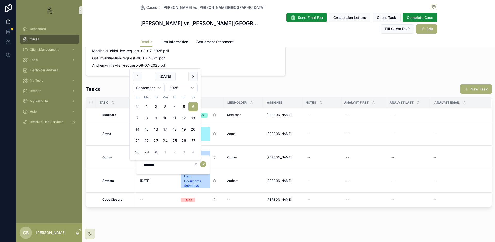
click at [147, 151] on button "29" at bounding box center [146, 151] width 9 height 9
type input "*********"
click at [203, 163] on icon "scrollable content" at bounding box center [203, 164] width 4 height 4
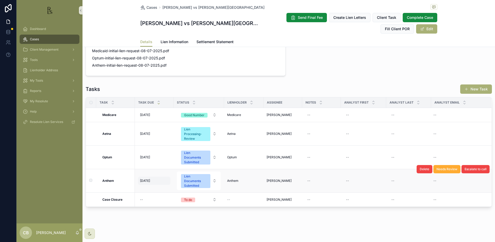
click at [148, 180] on span "[DATE]" at bounding box center [145, 180] width 10 height 4
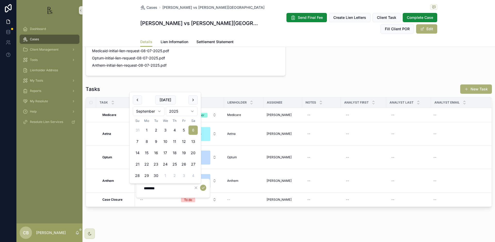
click at [147, 175] on button "29" at bounding box center [146, 175] width 9 height 9
type input "*********"
click at [203, 187] on icon "scrollable content" at bounding box center [203, 187] width 4 height 4
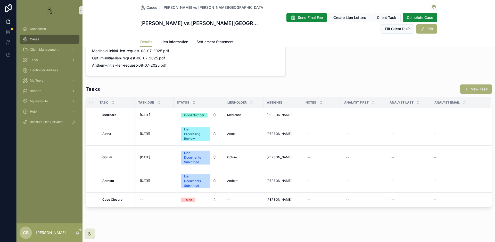
scroll to position [117, 0]
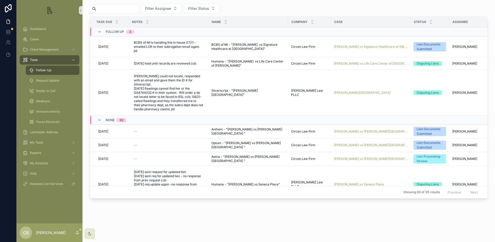
scroll to position [13, 0]
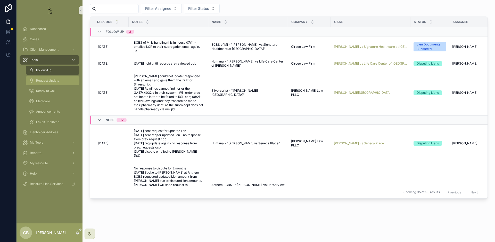
click at [52, 82] on span "Request Update" at bounding box center [47, 80] width 23 height 4
